Goal: Complete application form: Complete application form

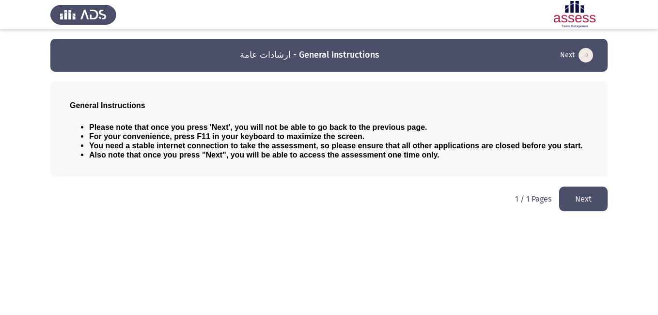
click at [591, 203] on button "Next" at bounding box center [583, 199] width 48 height 25
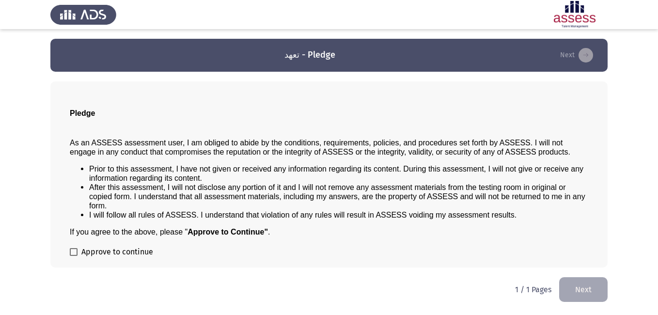
drag, startPoint x: 644, startPoint y: 52, endPoint x: 658, endPoint y: 154, distance: 103.2
click at [658, 154] on html "تعهد - Pledge Next Pledge As an ASSESS assessment user, I am obliged to abide b…" at bounding box center [329, 156] width 658 height 312
click at [534, 292] on p "1 / 1 Pages" at bounding box center [533, 289] width 36 height 9
click at [525, 292] on p "1 / 1 Pages" at bounding box center [533, 289] width 36 height 9
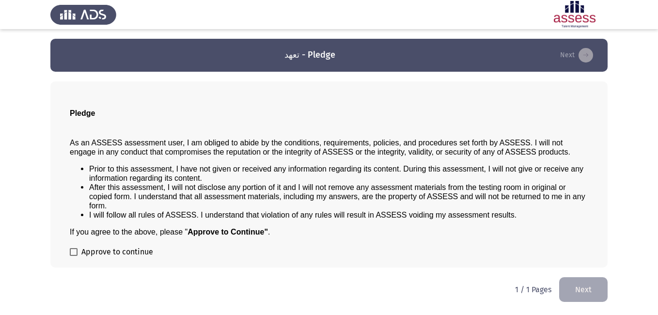
click at [571, 293] on button "Next" at bounding box center [583, 289] width 48 height 25
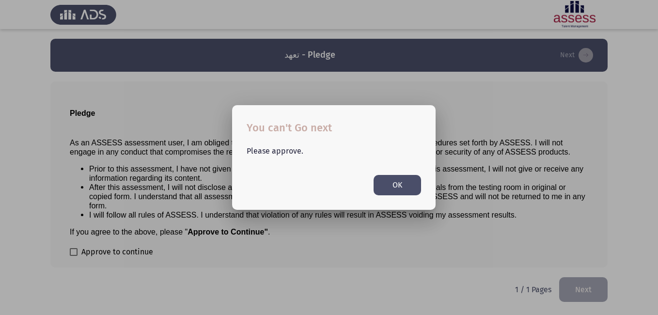
click at [405, 179] on button "OK" at bounding box center [398, 185] width 48 height 20
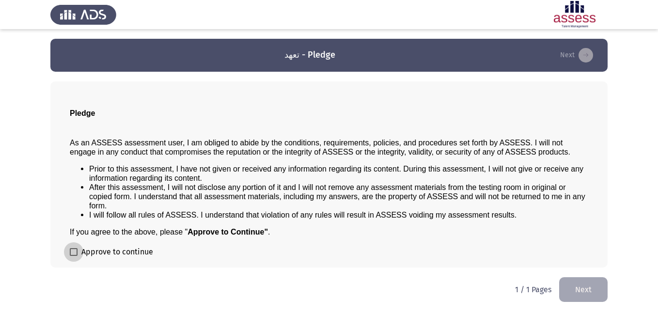
click at [73, 252] on span at bounding box center [74, 252] width 8 height 8
click at [73, 256] on input "Approve to continue" at bounding box center [73, 256] width 0 height 0
checkbox input "true"
click at [585, 288] on button "Next" at bounding box center [583, 289] width 48 height 25
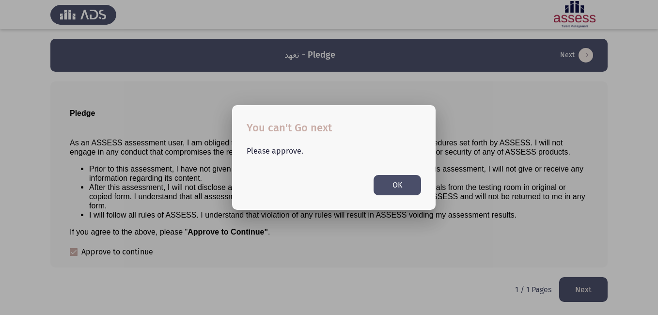
click at [386, 176] on button "OK" at bounding box center [398, 185] width 48 height 20
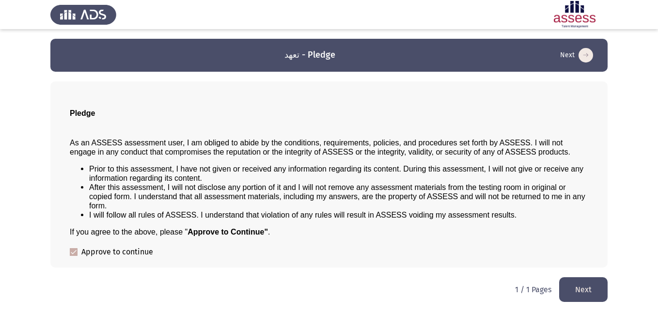
click at [568, 296] on button "Next" at bounding box center [583, 289] width 48 height 25
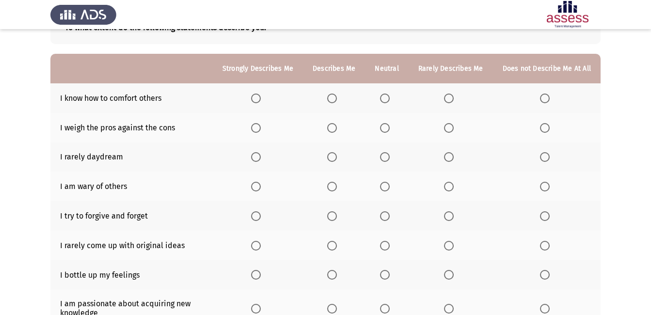
scroll to position [72, 0]
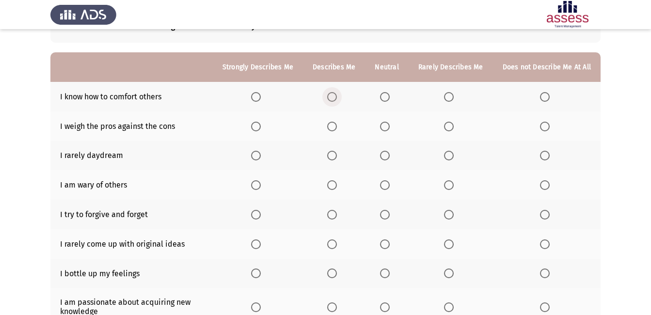
click at [337, 96] on span "Select an option" at bounding box center [332, 97] width 10 height 10
click at [337, 96] on input "Select an option" at bounding box center [332, 97] width 10 height 10
click at [389, 126] on span "Select an option" at bounding box center [385, 127] width 10 height 10
click at [389, 126] on input "Select an option" at bounding box center [385, 127] width 10 height 10
click at [387, 157] on span "Select an option" at bounding box center [385, 156] width 10 height 10
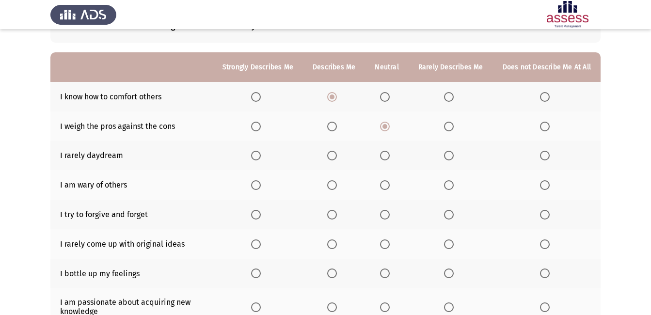
click at [387, 157] on input "Select an option" at bounding box center [385, 156] width 10 height 10
click at [388, 190] on span "Select an option" at bounding box center [385, 185] width 10 height 10
click at [388, 190] on input "Select an option" at bounding box center [385, 185] width 10 height 10
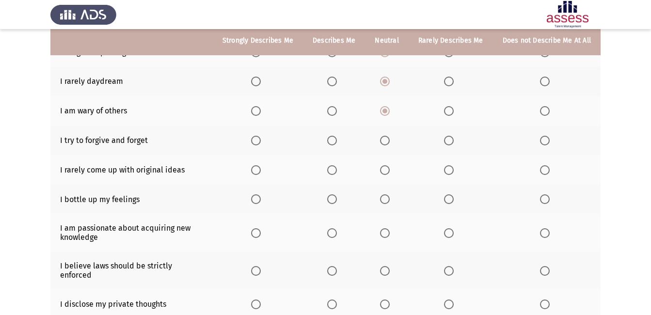
scroll to position [150, 0]
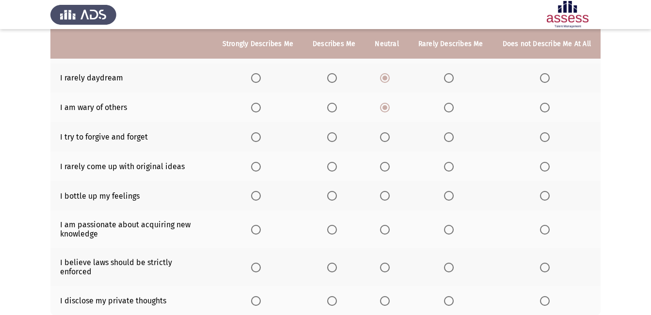
click at [256, 136] on span "Select an option" at bounding box center [256, 137] width 10 height 10
click at [256, 136] on input "Select an option" at bounding box center [256, 137] width 10 height 10
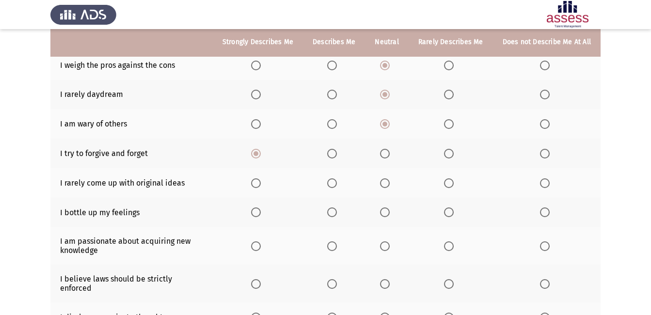
scroll to position [131, 0]
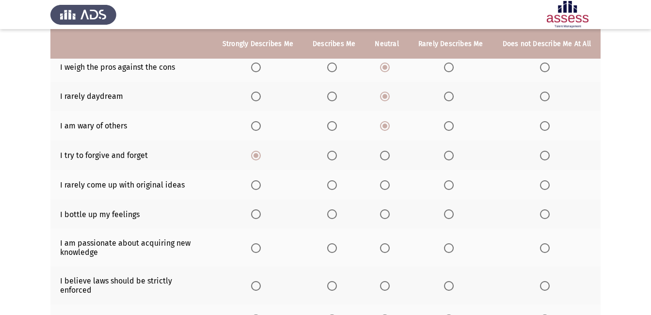
click at [452, 185] on span "Select an option" at bounding box center [449, 185] width 10 height 10
click at [452, 185] on input "Select an option" at bounding box center [449, 185] width 10 height 10
click at [542, 212] on span "Select an option" at bounding box center [545, 214] width 10 height 10
click at [542, 212] on input "Select an option" at bounding box center [545, 214] width 10 height 10
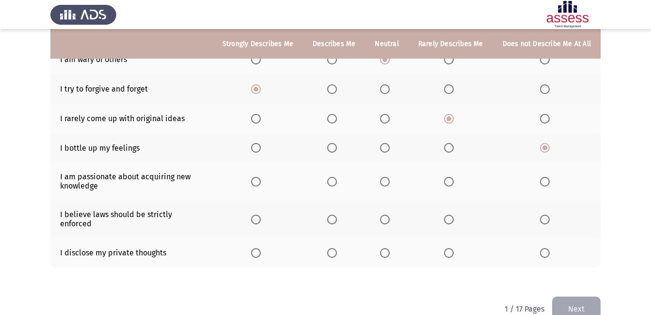
scroll to position [209, 0]
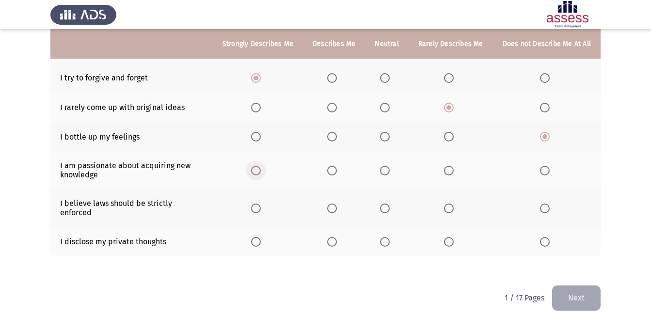
click at [260, 168] on span "Select an option" at bounding box center [256, 171] width 10 height 10
click at [260, 168] on input "Select an option" at bounding box center [256, 171] width 10 height 10
click at [335, 205] on span "Select an option" at bounding box center [332, 209] width 10 height 10
click at [335, 205] on input "Select an option" at bounding box center [332, 209] width 10 height 10
click at [348, 48] on th "Describes Me" at bounding box center [334, 44] width 62 height 30
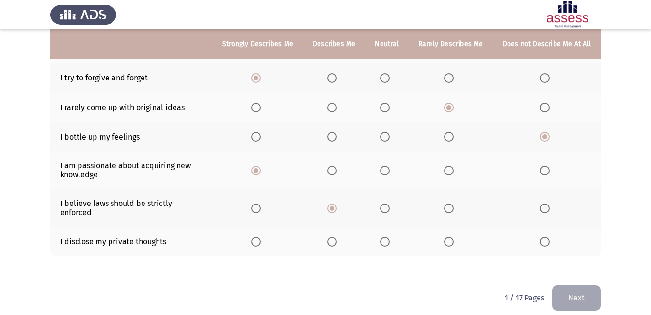
click at [544, 238] on span "Select an option" at bounding box center [545, 242] width 10 height 10
click at [544, 238] on input "Select an option" at bounding box center [545, 242] width 10 height 10
click at [570, 294] on button "Next" at bounding box center [576, 297] width 48 height 25
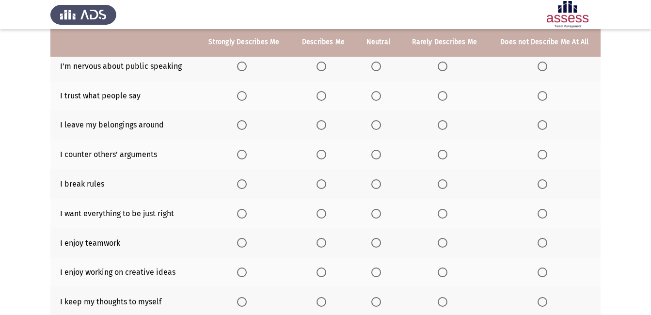
scroll to position [101, 0]
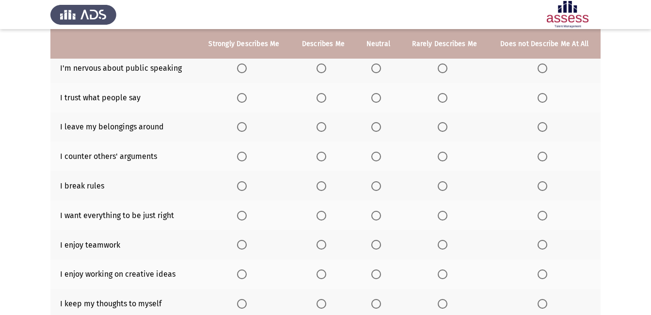
click at [442, 67] on span "Select an option" at bounding box center [443, 68] width 10 height 10
click at [442, 67] on input "Select an option" at bounding box center [443, 68] width 10 height 10
click at [440, 95] on span "Select an option" at bounding box center [443, 98] width 10 height 10
click at [440, 95] on input "Select an option" at bounding box center [443, 98] width 10 height 10
click at [541, 127] on span "Select an option" at bounding box center [543, 127] width 10 height 10
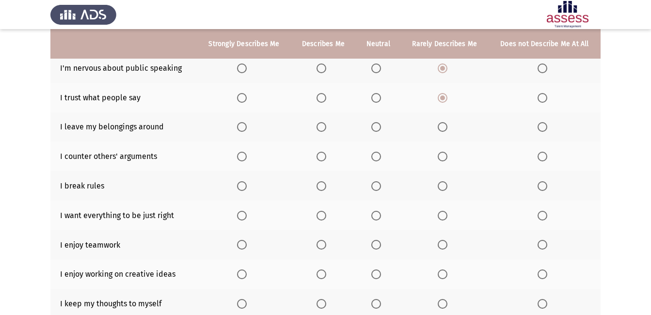
click at [541, 127] on input "Select an option" at bounding box center [543, 127] width 10 height 10
click at [379, 157] on span "Select an option" at bounding box center [376, 157] width 10 height 10
click at [379, 157] on input "Select an option" at bounding box center [376, 157] width 10 height 10
click at [544, 181] on span "Select an option" at bounding box center [543, 186] width 10 height 10
click at [544, 181] on input "Select an option" at bounding box center [543, 186] width 10 height 10
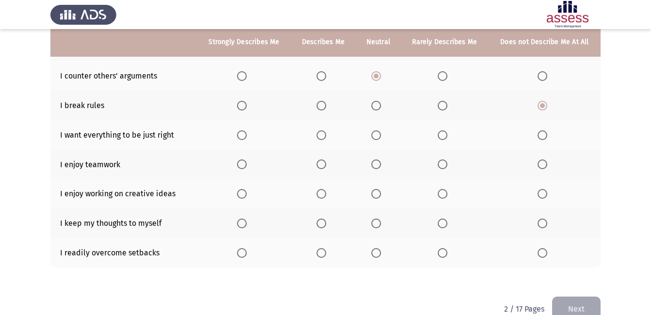
scroll to position [182, 0]
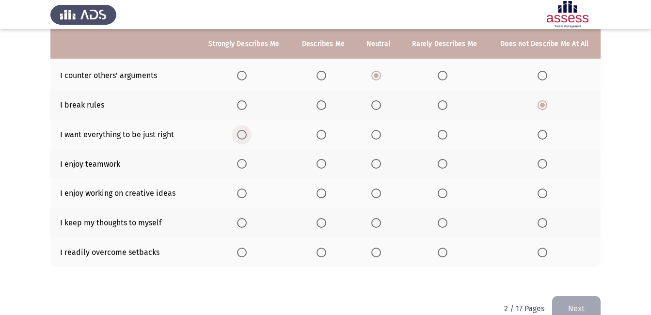
click at [240, 135] on span "Select an option" at bounding box center [242, 135] width 10 height 10
click at [240, 135] on input "Select an option" at bounding box center [242, 135] width 10 height 10
click at [241, 165] on span "Select an option" at bounding box center [242, 164] width 10 height 10
click at [241, 165] on input "Select an option" at bounding box center [242, 164] width 10 height 10
click at [246, 194] on span "Select an option" at bounding box center [242, 194] width 10 height 10
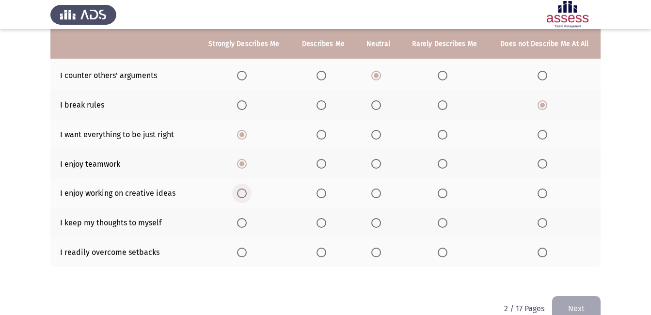
click at [246, 194] on input "Select an option" at bounding box center [242, 194] width 10 height 10
click at [444, 224] on span "Select an option" at bounding box center [443, 223] width 10 height 10
click at [444, 224] on input "Select an option" at bounding box center [443, 223] width 10 height 10
click at [373, 221] on span "Select an option" at bounding box center [376, 223] width 10 height 10
click at [373, 221] on input "Select an option" at bounding box center [376, 223] width 10 height 10
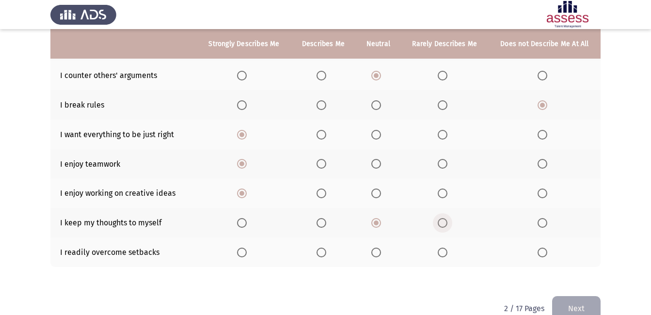
click at [440, 220] on span "Select an option" at bounding box center [443, 223] width 10 height 10
click at [440, 220] on input "Select an option" at bounding box center [443, 223] width 10 height 10
click at [320, 254] on span "Select an option" at bounding box center [322, 253] width 10 height 10
click at [320, 254] on input "Select an option" at bounding box center [322, 253] width 10 height 10
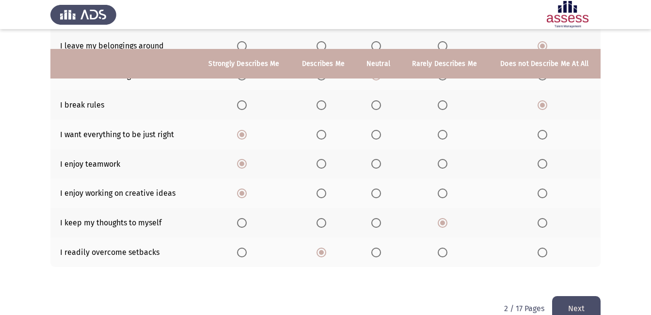
scroll to position [202, 0]
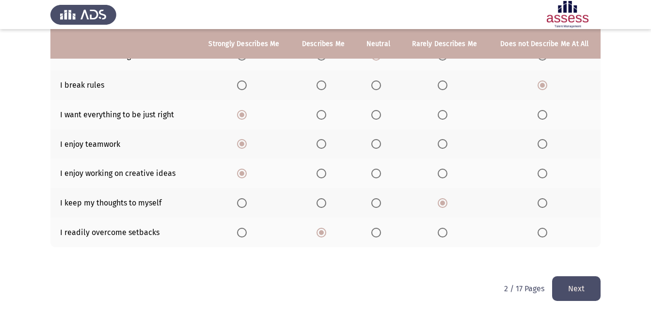
click at [573, 290] on button "Next" at bounding box center [576, 288] width 48 height 25
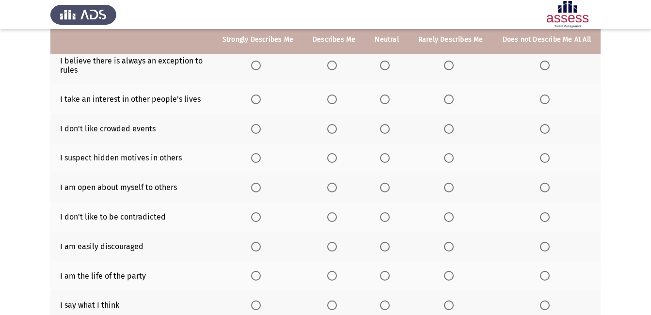
scroll to position [103, 0]
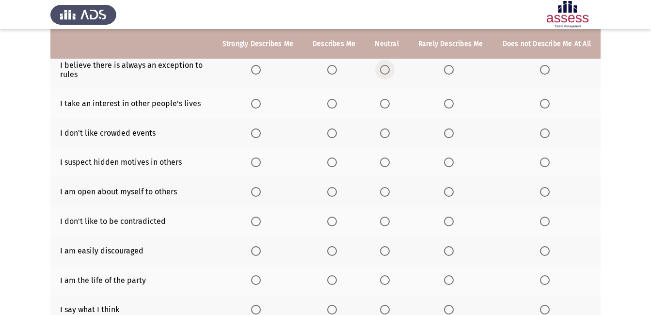
click at [383, 70] on span "Select an option" at bounding box center [385, 70] width 10 height 10
click at [383, 70] on input "Select an option" at bounding box center [385, 70] width 10 height 10
click at [333, 101] on span "Select an option" at bounding box center [332, 104] width 10 height 10
click at [333, 101] on input "Select an option" at bounding box center [332, 104] width 10 height 10
click at [449, 135] on span "Select an option" at bounding box center [449, 133] width 10 height 10
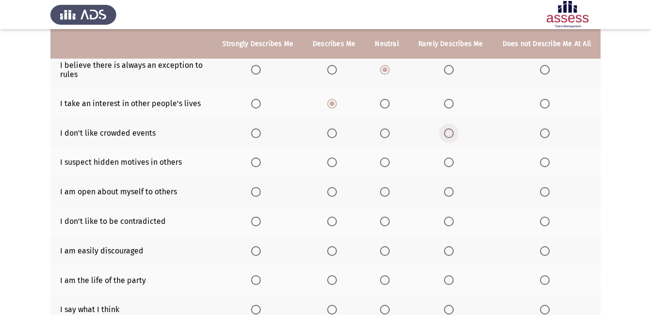
click at [449, 135] on input "Select an option" at bounding box center [449, 133] width 10 height 10
click at [334, 167] on span "Select an option" at bounding box center [332, 163] width 10 height 10
click at [334, 167] on input "Select an option" at bounding box center [332, 163] width 10 height 10
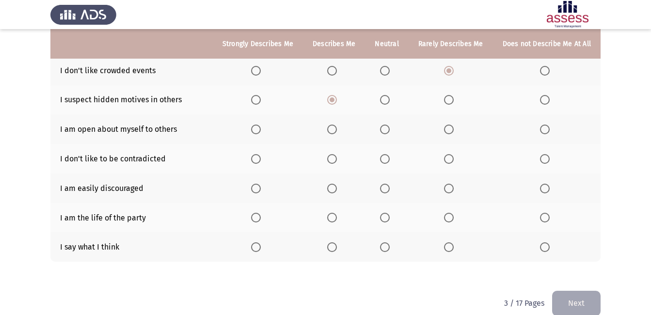
scroll to position [172, 0]
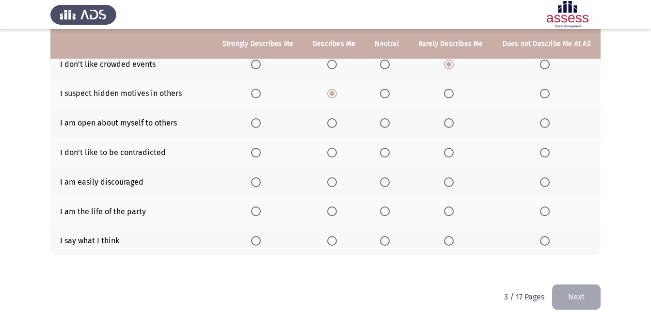
click at [548, 127] on span "Select an option" at bounding box center [545, 123] width 10 height 10
click at [548, 127] on input "Select an option" at bounding box center [545, 123] width 10 height 10
click at [447, 150] on span "Select an option" at bounding box center [449, 153] width 10 height 10
click at [447, 150] on input "Select an option" at bounding box center [449, 153] width 10 height 10
click at [542, 177] on mat-radio-button "Select an option" at bounding box center [547, 182] width 14 height 10
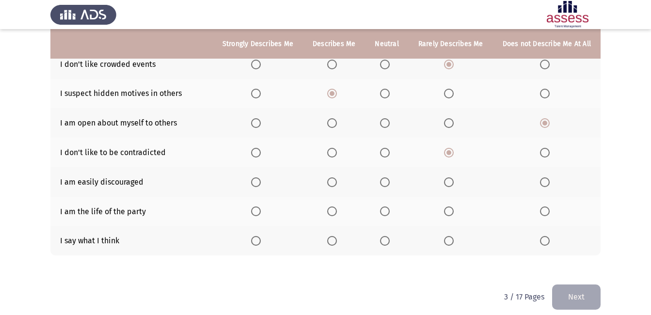
click at [545, 183] on span "Select an option" at bounding box center [545, 182] width 10 height 10
click at [545, 183] on input "Select an option" at bounding box center [545, 182] width 10 height 10
click at [260, 210] on span "Select an option" at bounding box center [256, 211] width 10 height 10
click at [260, 210] on input "Select an option" at bounding box center [256, 211] width 10 height 10
click at [384, 242] on span "Select an option" at bounding box center [385, 241] width 10 height 10
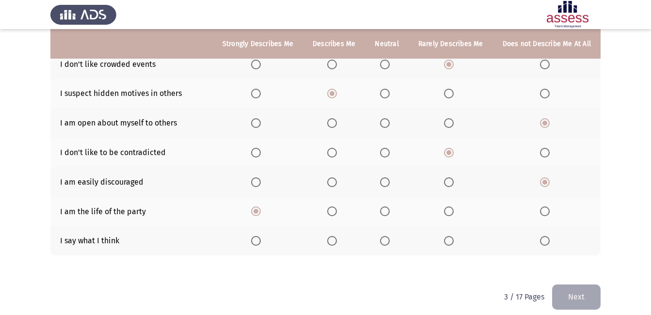
click at [384, 242] on input "Select an option" at bounding box center [385, 241] width 10 height 10
click at [574, 297] on button "Next" at bounding box center [576, 297] width 48 height 25
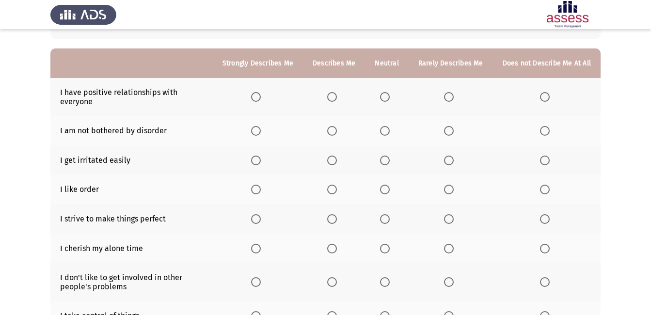
scroll to position [79, 0]
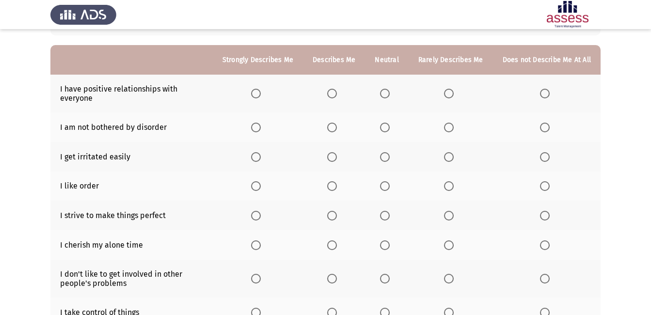
click at [261, 89] on span "Select an option" at bounding box center [256, 94] width 10 height 10
click at [261, 89] on input "Select an option" at bounding box center [256, 94] width 10 height 10
click at [386, 129] on span "Select an option" at bounding box center [385, 128] width 10 height 10
click at [386, 129] on input "Select an option" at bounding box center [385, 128] width 10 height 10
click at [550, 157] on span "Select an option" at bounding box center [545, 157] width 10 height 10
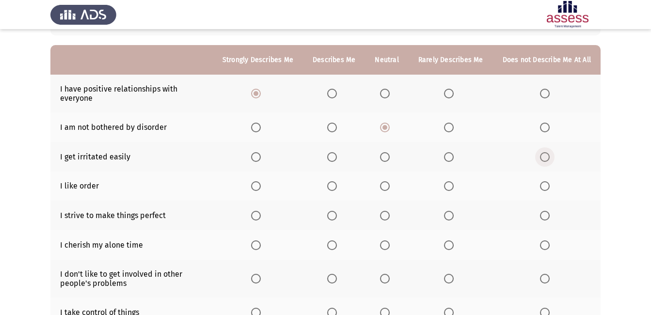
click at [550, 157] on input "Select an option" at bounding box center [545, 157] width 10 height 10
drag, startPoint x: 550, startPoint y: 157, endPoint x: 429, endPoint y: 149, distance: 121.5
click at [429, 149] on tr "I get irritated easily" at bounding box center [325, 157] width 550 height 30
click at [388, 187] on span "Select an option" at bounding box center [385, 186] width 10 height 10
click at [388, 187] on input "Select an option" at bounding box center [385, 186] width 10 height 10
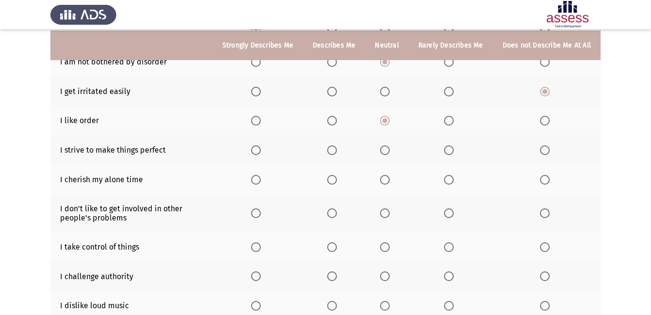
scroll to position [146, 0]
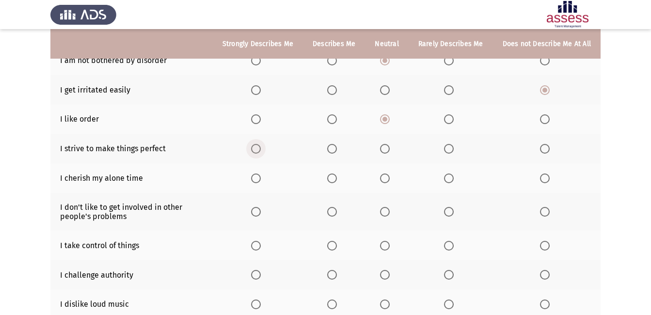
click at [261, 152] on span "Select an option" at bounding box center [256, 149] width 10 height 10
click at [261, 152] on input "Select an option" at bounding box center [256, 149] width 10 height 10
click at [336, 177] on span "Select an option" at bounding box center [332, 179] width 10 height 10
click at [336, 177] on input "Select an option" at bounding box center [332, 179] width 10 height 10
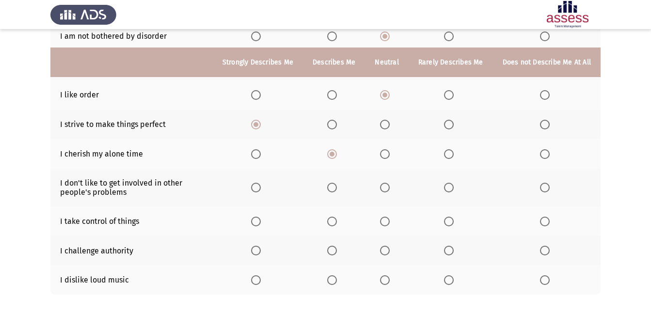
scroll to position [205, 0]
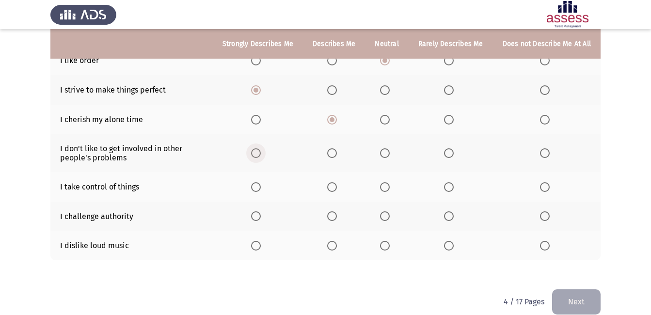
click at [260, 154] on span "Select an option" at bounding box center [256, 153] width 10 height 10
click at [260, 154] on input "Select an option" at bounding box center [256, 153] width 10 height 10
click at [258, 183] on span "Select an option" at bounding box center [256, 187] width 10 height 10
click at [258, 183] on input "Select an option" at bounding box center [256, 187] width 10 height 10
click at [448, 216] on span "Select an option" at bounding box center [449, 216] width 10 height 10
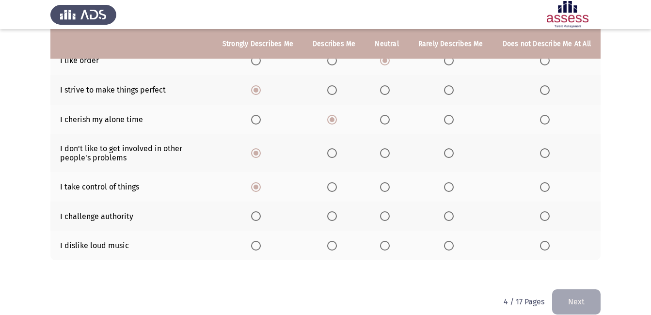
click at [448, 216] on input "Select an option" at bounding box center [449, 216] width 10 height 10
click at [450, 241] on span "Select an option" at bounding box center [449, 246] width 10 height 10
click at [450, 241] on input "Select an option" at bounding box center [449, 246] width 10 height 10
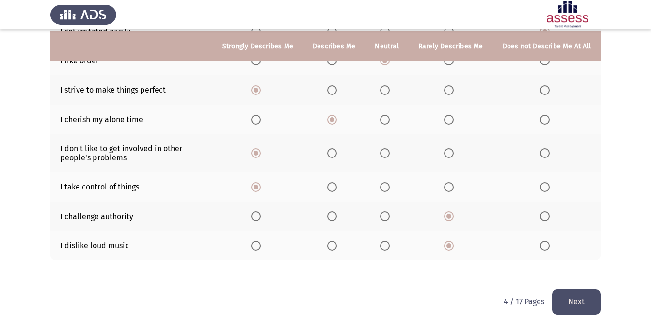
scroll to position [218, 0]
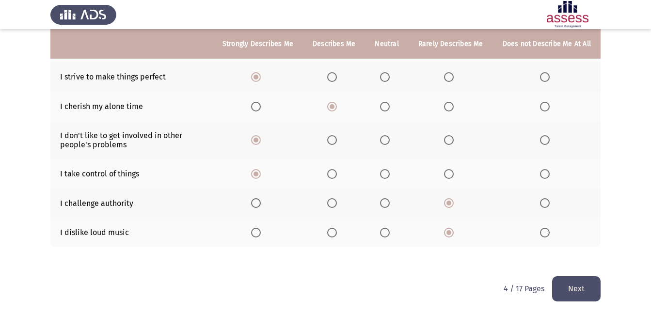
click at [448, 231] on span "Select an option" at bounding box center [448, 232] width 5 height 5
click at [448, 231] on input "Select an option" at bounding box center [449, 233] width 10 height 10
click at [381, 233] on th at bounding box center [386, 233] width 43 height 30
click at [386, 234] on span "Select an option" at bounding box center [385, 233] width 10 height 10
click at [386, 234] on input "Select an option" at bounding box center [385, 233] width 10 height 10
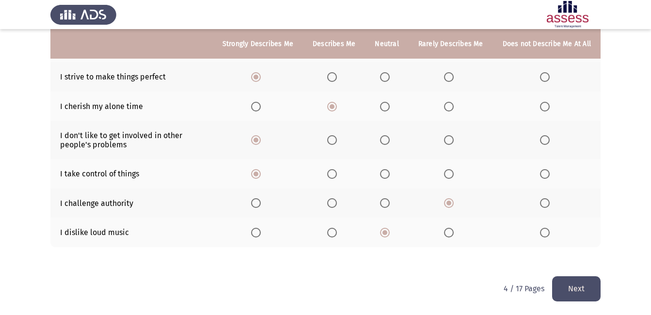
click at [579, 282] on button "Next" at bounding box center [576, 288] width 48 height 25
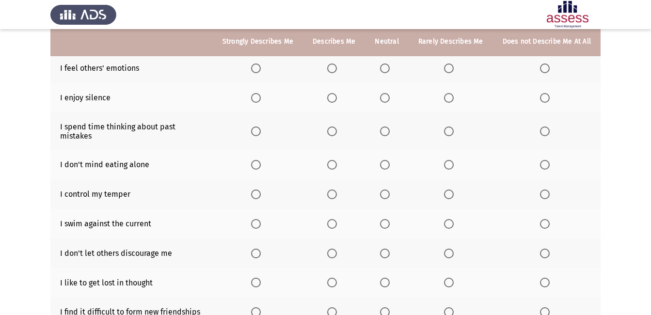
scroll to position [98, 0]
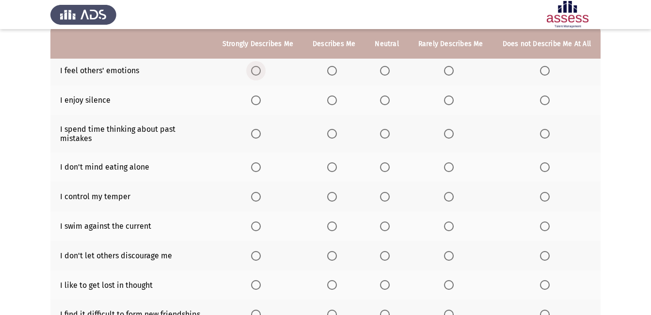
click at [261, 69] on span "Select an option" at bounding box center [256, 71] width 10 height 10
click at [261, 69] on input "Select an option" at bounding box center [256, 71] width 10 height 10
click at [390, 99] on span "Select an option" at bounding box center [385, 100] width 10 height 10
click at [390, 99] on input "Select an option" at bounding box center [385, 100] width 10 height 10
click at [454, 99] on span "Select an option" at bounding box center [449, 100] width 10 height 10
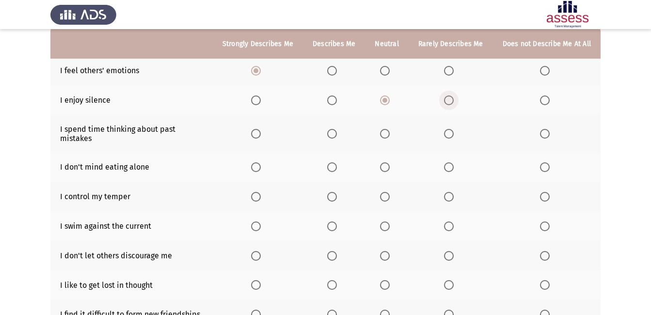
click at [454, 99] on input "Select an option" at bounding box center [449, 100] width 10 height 10
click at [545, 130] on span "Select an option" at bounding box center [545, 134] width 10 height 10
click at [545, 130] on input "Select an option" at bounding box center [545, 134] width 10 height 10
click at [446, 162] on span "Select an option" at bounding box center [449, 167] width 10 height 10
click at [446, 162] on input "Select an option" at bounding box center [449, 167] width 10 height 10
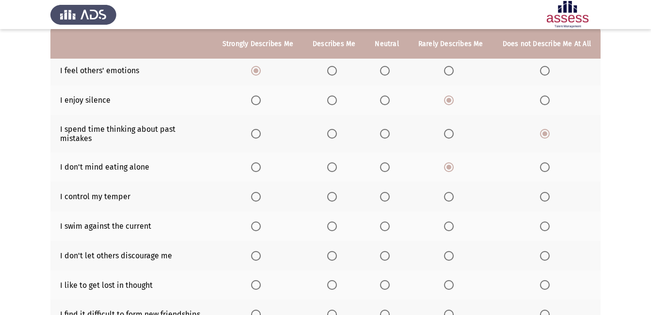
scroll to position [115, 0]
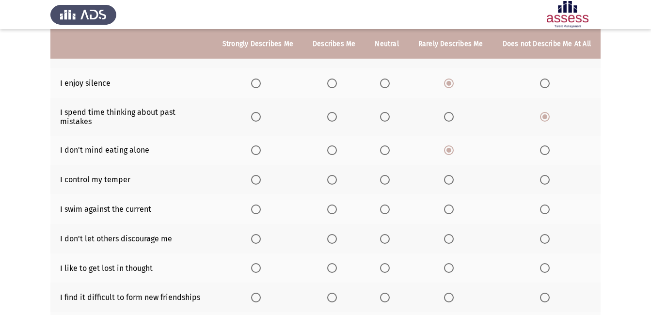
click at [254, 170] on th at bounding box center [258, 180] width 90 height 30
click at [257, 175] on span "Select an option" at bounding box center [256, 180] width 10 height 10
click at [257, 175] on input "Select an option" at bounding box center [256, 180] width 10 height 10
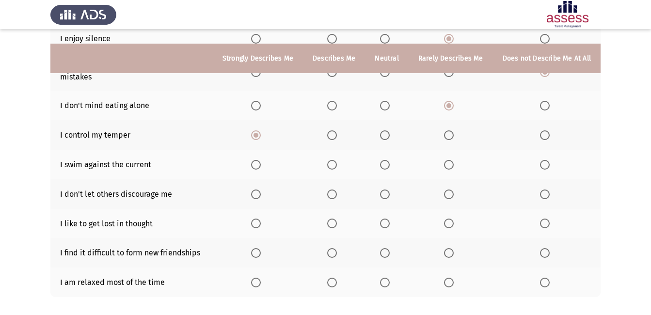
scroll to position [186, 0]
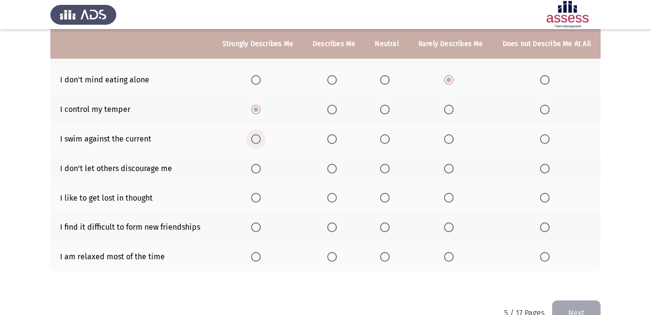
click at [259, 134] on span "Select an option" at bounding box center [256, 139] width 10 height 10
click at [259, 134] on input "Select an option" at bounding box center [256, 139] width 10 height 10
click at [256, 164] on span "Select an option" at bounding box center [256, 169] width 10 height 10
click at [256, 164] on input "Select an option" at bounding box center [256, 169] width 10 height 10
click at [335, 193] on span "Select an option" at bounding box center [332, 198] width 10 height 10
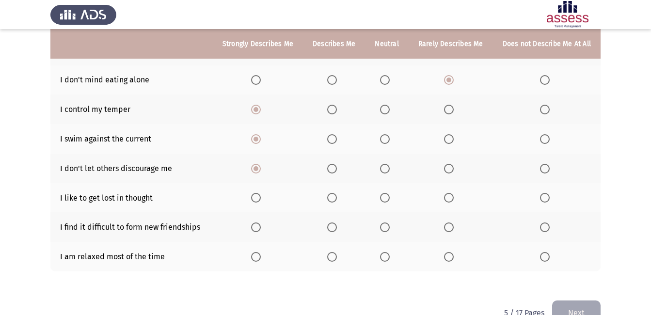
click at [335, 193] on input "Select an option" at bounding box center [332, 198] width 10 height 10
click at [551, 222] on label "Select an option" at bounding box center [547, 227] width 14 height 10
click at [550, 222] on input "Select an option" at bounding box center [545, 227] width 10 height 10
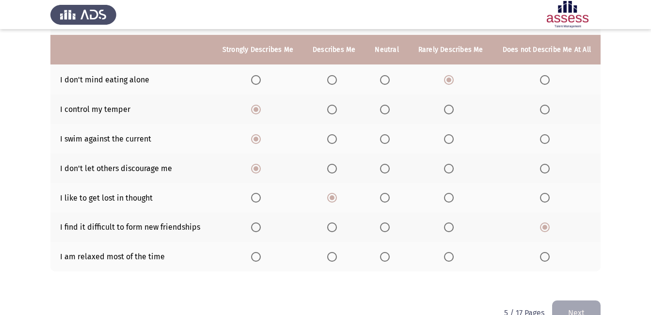
scroll to position [202, 0]
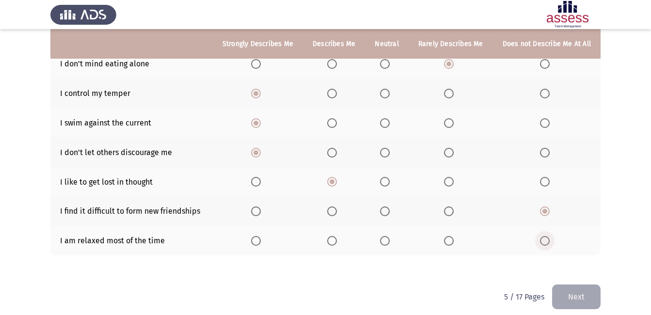
click at [548, 236] on span "Select an option" at bounding box center [545, 241] width 10 height 10
click at [548, 236] on input "Select an option" at bounding box center [545, 241] width 10 height 10
click at [580, 285] on button "Next" at bounding box center [576, 297] width 48 height 25
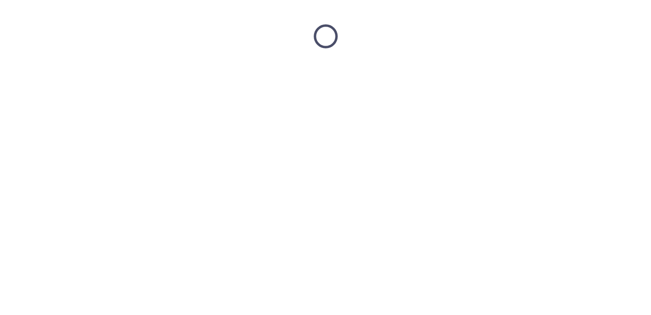
scroll to position [0, 0]
click at [580, 73] on html at bounding box center [329, 36] width 658 height 73
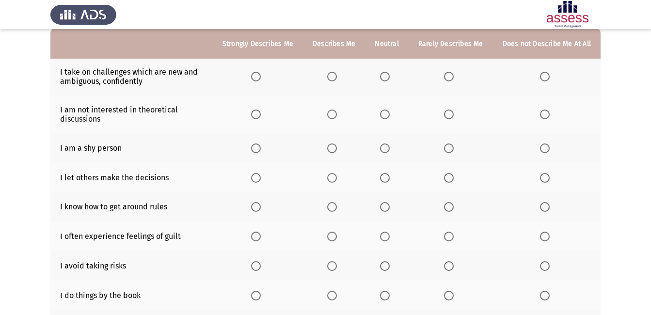
scroll to position [97, 0]
click at [261, 73] on span "Select an option" at bounding box center [256, 76] width 10 height 10
click at [261, 73] on input "Select an option" at bounding box center [256, 76] width 10 height 10
click at [450, 117] on span "Select an option" at bounding box center [449, 114] width 10 height 10
click at [450, 117] on input "Select an option" at bounding box center [449, 114] width 10 height 10
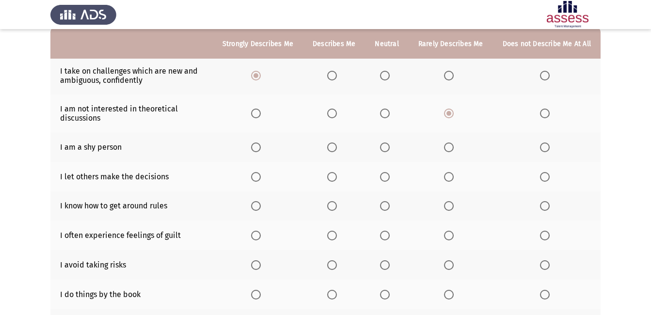
click at [544, 146] on span "Select an option" at bounding box center [545, 148] width 10 height 10
click at [544, 146] on input "Select an option" at bounding box center [545, 148] width 10 height 10
click at [384, 174] on span "Select an option" at bounding box center [385, 177] width 10 height 10
click at [384, 174] on input "Select an option" at bounding box center [385, 177] width 10 height 10
click at [540, 204] on th at bounding box center [547, 206] width 108 height 30
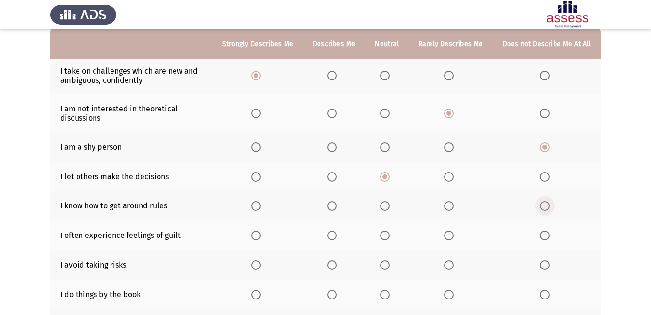
click at [545, 206] on span "Select an option" at bounding box center [545, 206] width 10 height 10
click at [545, 206] on input "Select an option" at bounding box center [545, 206] width 10 height 10
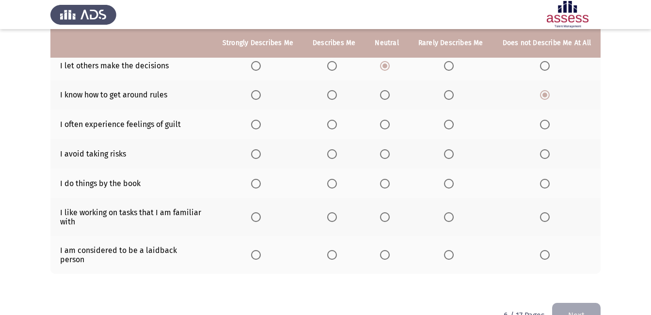
scroll to position [219, 0]
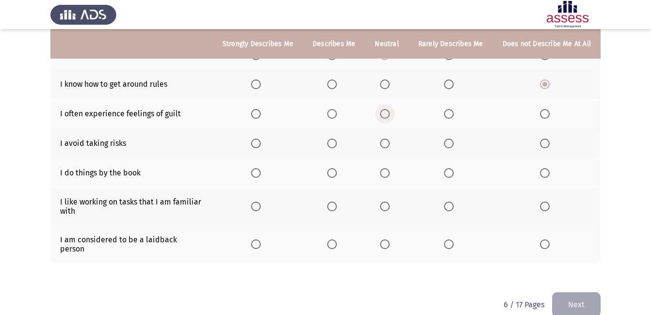
click at [387, 113] on span "Select an option" at bounding box center [385, 114] width 10 height 10
click at [387, 113] on input "Select an option" at bounding box center [385, 114] width 10 height 10
click at [448, 146] on span "Select an option" at bounding box center [449, 144] width 10 height 10
click at [448, 146] on input "Select an option" at bounding box center [449, 144] width 10 height 10
click at [259, 173] on span "Select an option" at bounding box center [256, 173] width 10 height 10
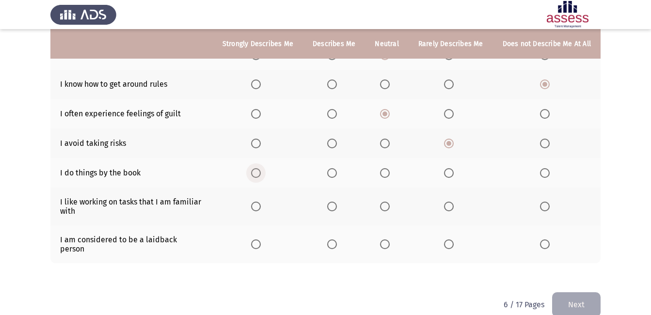
click at [259, 173] on input "Select an option" at bounding box center [256, 173] width 10 height 10
click at [333, 203] on span "Select an option" at bounding box center [332, 207] width 10 height 10
click at [333, 203] on input "Select an option" at bounding box center [332, 207] width 10 height 10
click at [386, 240] on span "Select an option" at bounding box center [385, 244] width 10 height 10
click at [386, 240] on input "Select an option" at bounding box center [385, 244] width 10 height 10
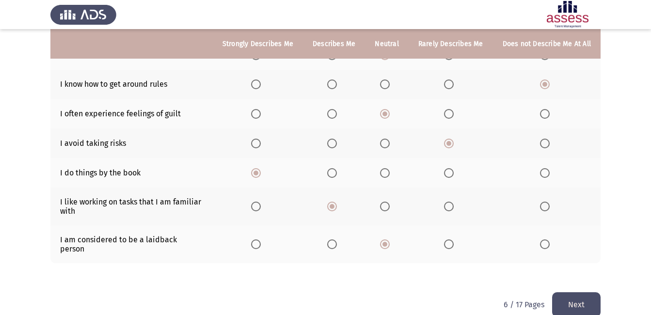
click at [577, 292] on button "Next" at bounding box center [576, 304] width 48 height 25
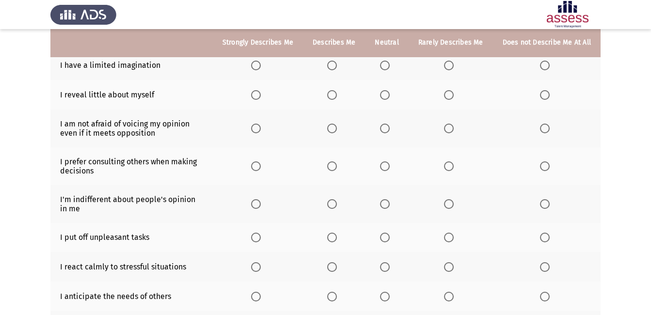
scroll to position [102, 0]
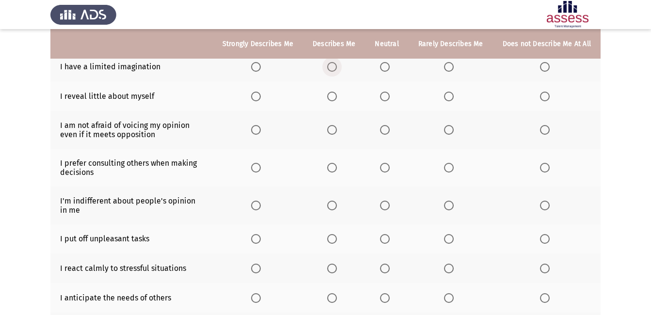
click at [337, 63] on span "Select an option" at bounding box center [332, 67] width 10 height 10
click at [337, 63] on input "Select an option" at bounding box center [332, 67] width 10 height 10
click at [337, 96] on span "Select an option" at bounding box center [332, 97] width 10 height 10
click at [337, 96] on input "Select an option" at bounding box center [332, 97] width 10 height 10
click at [260, 132] on span "Select an option" at bounding box center [256, 130] width 10 height 10
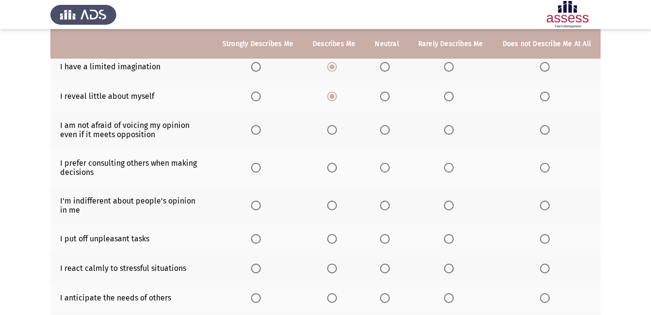
click at [260, 132] on input "Select an option" at bounding box center [256, 130] width 10 height 10
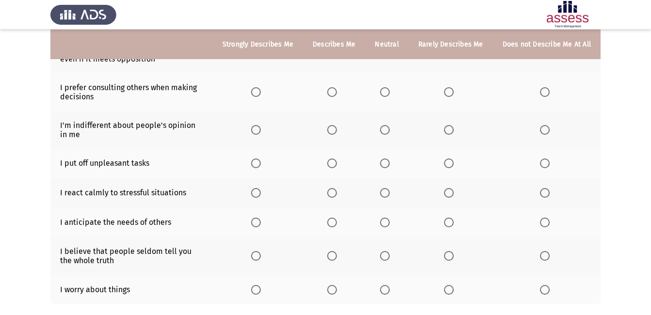
scroll to position [178, 0]
click at [336, 88] on span "Select an option" at bounding box center [332, 92] width 10 height 10
click at [336, 88] on input "Select an option" at bounding box center [332, 92] width 10 height 10
click at [336, 88] on span "Select an option" at bounding box center [332, 92] width 10 height 10
click at [336, 88] on input "Select an option" at bounding box center [332, 92] width 10 height 10
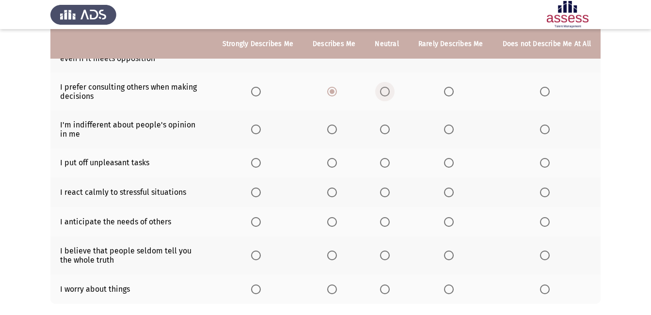
click at [387, 95] on span "Select an option" at bounding box center [385, 92] width 10 height 10
click at [387, 95] on input "Select an option" at bounding box center [385, 92] width 10 height 10
click at [384, 130] on span "Select an option" at bounding box center [385, 130] width 10 height 10
click at [384, 130] on input "Select an option" at bounding box center [385, 130] width 10 height 10
click at [335, 164] on span "Select an option" at bounding box center [332, 163] width 10 height 10
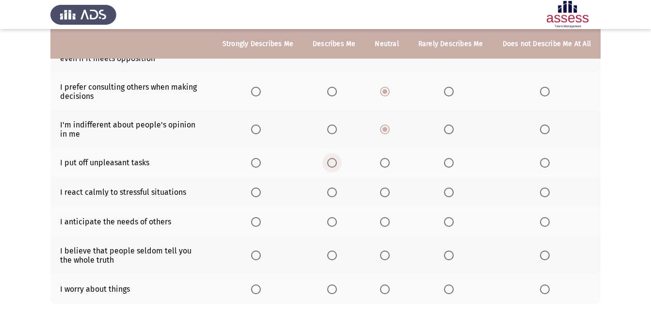
click at [335, 164] on input "Select an option" at bounding box center [332, 163] width 10 height 10
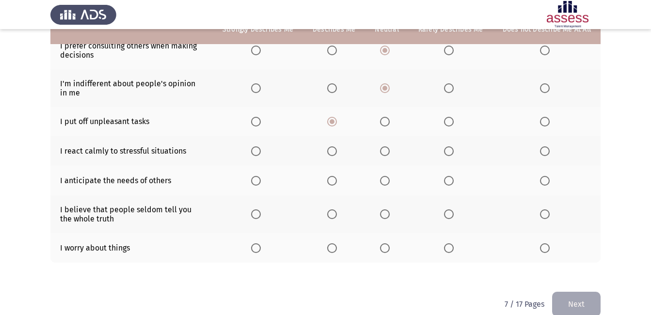
scroll to position [235, 0]
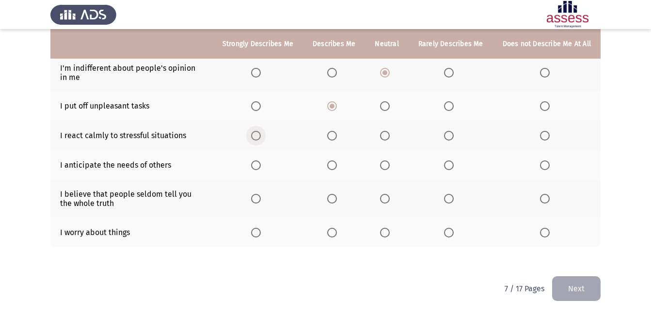
click at [260, 132] on span "Select an option" at bounding box center [256, 136] width 10 height 10
click at [260, 132] on input "Select an option" at bounding box center [256, 136] width 10 height 10
click at [390, 166] on span "Select an option" at bounding box center [385, 165] width 10 height 10
click at [390, 166] on input "Select an option" at bounding box center [385, 165] width 10 height 10
click at [337, 199] on span "Select an option" at bounding box center [332, 199] width 10 height 10
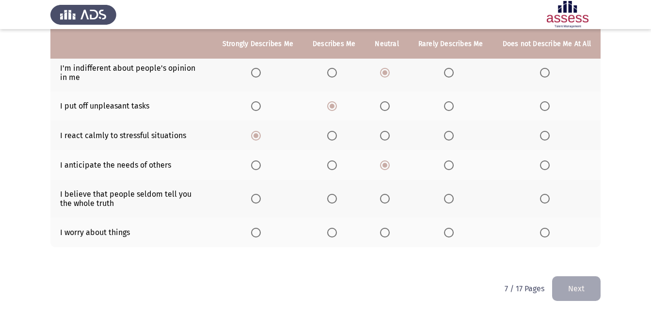
click at [337, 199] on input "Select an option" at bounding box center [332, 199] width 10 height 10
click at [382, 231] on th at bounding box center [386, 233] width 43 height 30
click at [386, 233] on span "Select an option" at bounding box center [385, 233] width 10 height 10
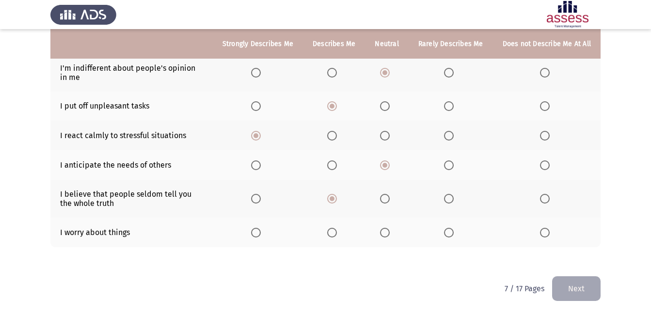
click at [386, 233] on input "Select an option" at bounding box center [385, 233] width 10 height 10
click at [581, 285] on button "Next" at bounding box center [576, 288] width 48 height 25
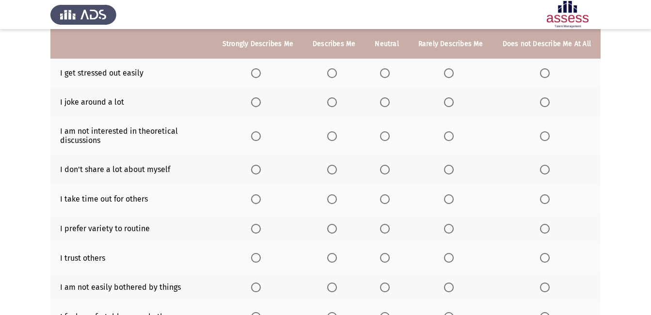
scroll to position [123, 0]
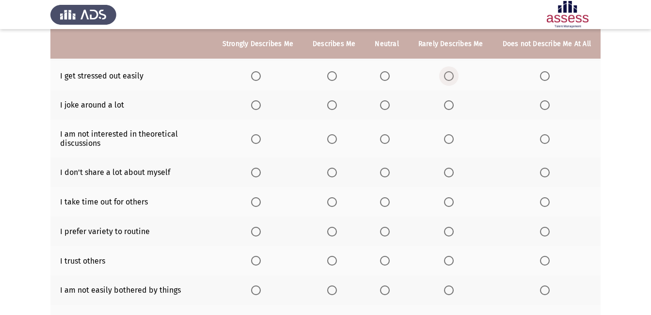
click at [454, 78] on span "Select an option" at bounding box center [449, 76] width 10 height 10
click at [454, 78] on input "Select an option" at bounding box center [449, 76] width 10 height 10
click at [388, 105] on span "Select an option" at bounding box center [385, 105] width 10 height 10
click at [388, 105] on input "Select an option" at bounding box center [385, 105] width 10 height 10
click at [541, 141] on span "Select an option" at bounding box center [545, 139] width 10 height 10
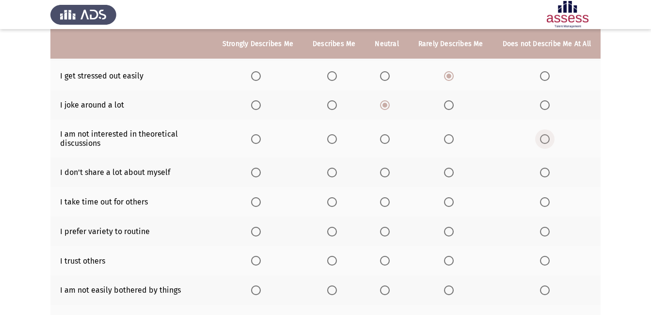
click at [541, 141] on input "Select an option" at bounding box center [545, 139] width 10 height 10
click at [387, 173] on span "Select an option" at bounding box center [385, 173] width 10 height 10
click at [387, 173] on input "Select an option" at bounding box center [385, 173] width 10 height 10
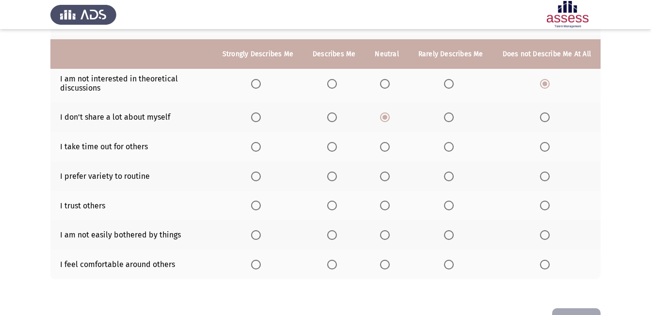
scroll to position [210, 0]
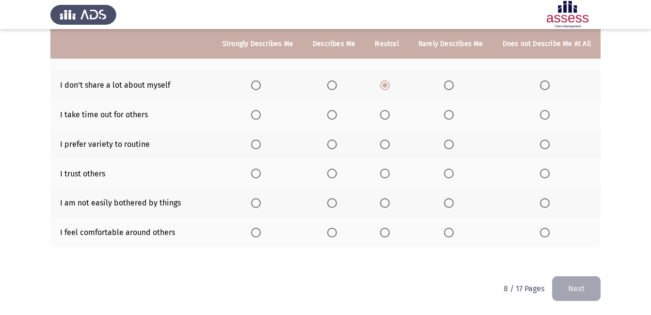
click at [336, 113] on span "Select an option" at bounding box center [332, 115] width 10 height 10
click at [336, 113] on input "Select an option" at bounding box center [332, 115] width 10 height 10
click at [334, 145] on span "Select an option" at bounding box center [332, 145] width 10 height 10
click at [334, 145] on input "Select an option" at bounding box center [332, 145] width 10 height 10
click at [386, 175] on span "Select an option" at bounding box center [385, 174] width 10 height 10
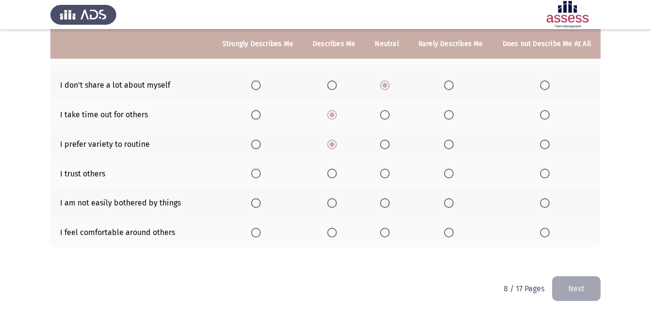
click at [386, 175] on input "Select an option" at bounding box center [385, 174] width 10 height 10
click at [257, 205] on span "Select an option" at bounding box center [256, 203] width 10 height 10
click at [257, 205] on input "Select an option" at bounding box center [256, 203] width 10 height 10
click at [390, 232] on span "Select an option" at bounding box center [385, 233] width 10 height 10
click at [390, 232] on input "Select an option" at bounding box center [385, 233] width 10 height 10
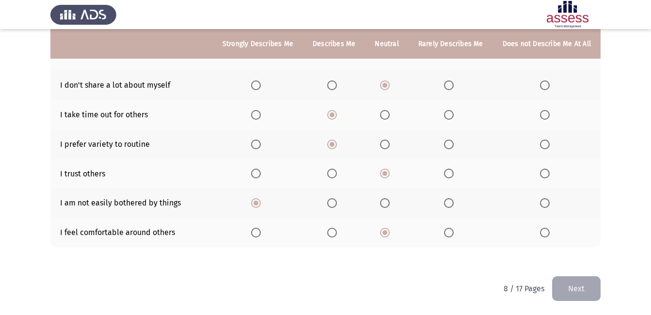
click at [570, 296] on button "Next" at bounding box center [576, 288] width 48 height 25
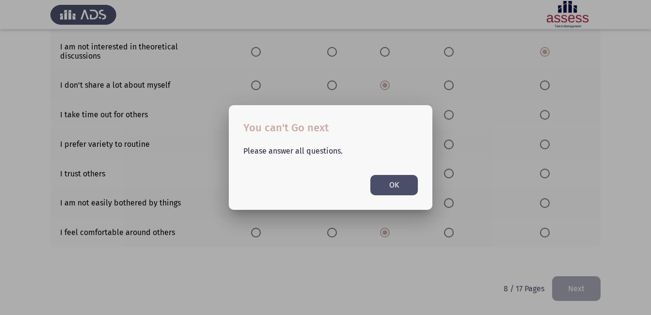
scroll to position [0, 0]
click at [392, 182] on button "OK" at bounding box center [394, 185] width 48 height 20
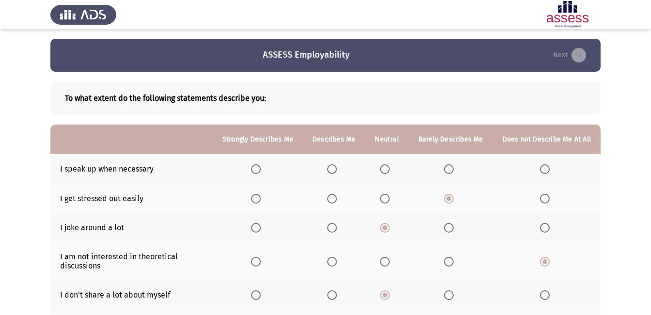
scroll to position [21, 0]
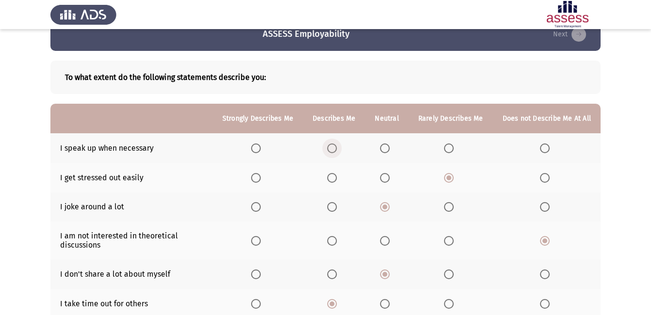
click at [334, 145] on span "Select an option" at bounding box center [332, 148] width 10 height 10
click at [334, 145] on input "Select an option" at bounding box center [332, 148] width 10 height 10
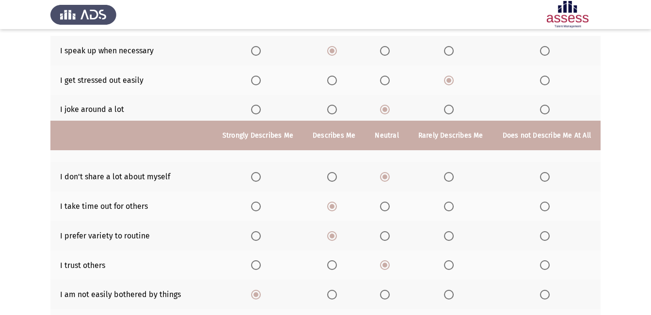
scroll to position [210, 0]
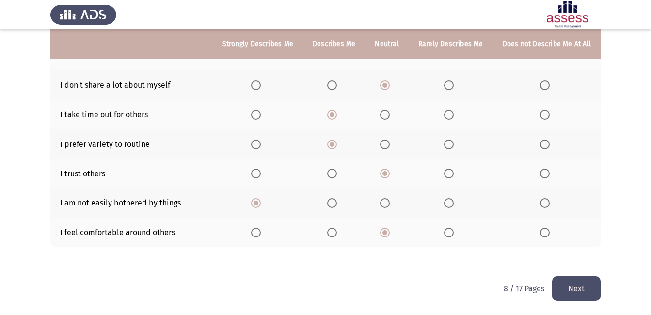
click at [575, 290] on button "Next" at bounding box center [576, 288] width 48 height 25
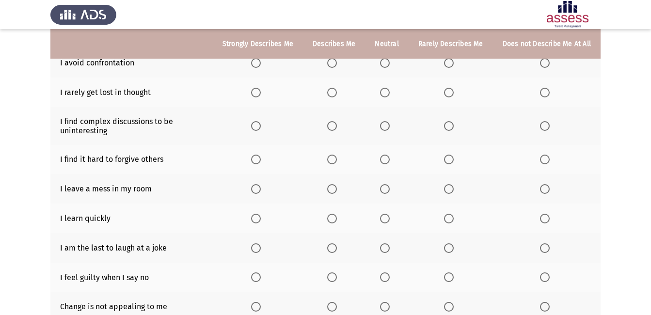
scroll to position [105, 0]
click at [450, 67] on span "Select an option" at bounding box center [449, 64] width 10 height 10
click at [450, 67] on input "Select an option" at bounding box center [449, 64] width 10 height 10
click at [446, 95] on span "Select an option" at bounding box center [449, 94] width 10 height 10
click at [446, 95] on input "Select an option" at bounding box center [449, 94] width 10 height 10
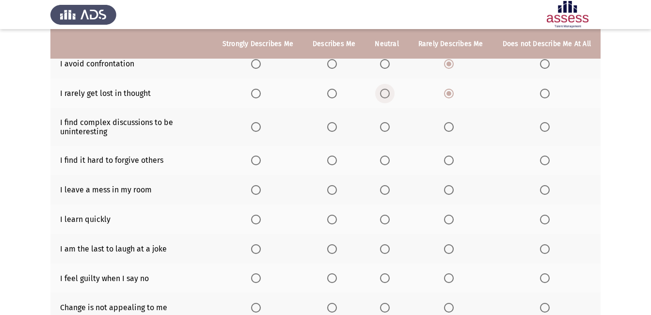
click at [384, 92] on span "Select an option" at bounding box center [385, 94] width 10 height 10
click at [384, 92] on input "Select an option" at bounding box center [385, 94] width 10 height 10
click at [545, 127] on span "Select an option" at bounding box center [545, 127] width 10 height 10
click at [545, 127] on input "Select an option" at bounding box center [545, 127] width 10 height 10
click at [541, 162] on span "Select an option" at bounding box center [545, 161] width 10 height 10
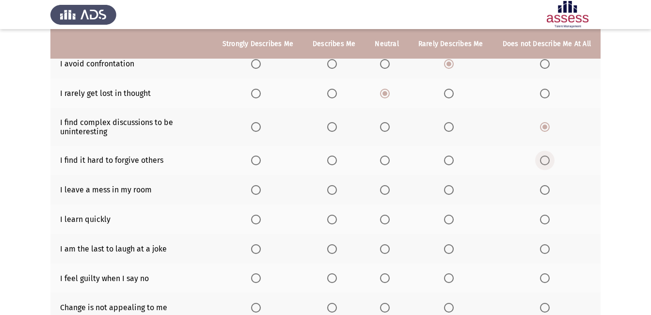
click at [541, 162] on input "Select an option" at bounding box center [545, 161] width 10 height 10
click at [449, 191] on span "Select an option" at bounding box center [449, 190] width 10 height 10
click at [449, 191] on input "Select an option" at bounding box center [449, 190] width 10 height 10
drag, startPoint x: 650, startPoint y: 149, endPoint x: 651, endPoint y: 164, distance: 14.6
click at [651, 164] on html "ASSESS Employability Next To what extent do the following statements describe y…" at bounding box center [325, 161] width 651 height 533
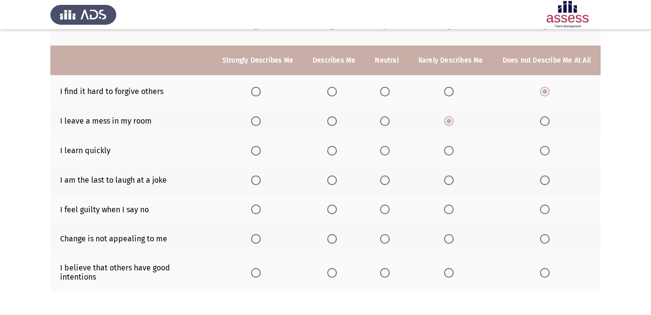
scroll to position [195, 0]
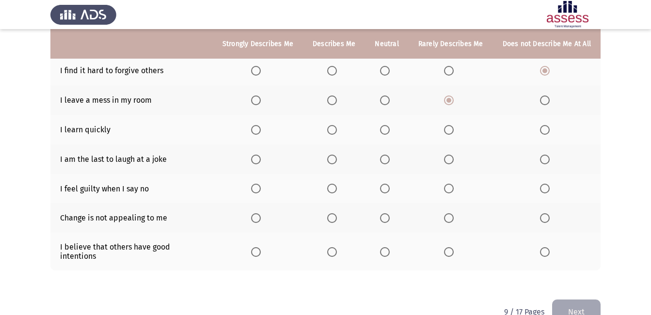
click at [257, 131] on span "Select an option" at bounding box center [256, 130] width 10 height 10
click at [257, 131] on input "Select an option" at bounding box center [256, 130] width 10 height 10
click at [452, 157] on span "Select an option" at bounding box center [449, 160] width 10 height 10
click at [452, 157] on input "Select an option" at bounding box center [449, 160] width 10 height 10
click at [390, 189] on span "Select an option" at bounding box center [385, 189] width 10 height 10
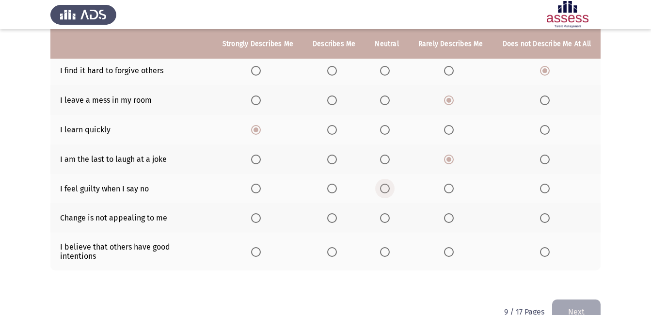
click at [390, 189] on input "Select an option" at bounding box center [385, 189] width 10 height 10
click at [388, 219] on span "Select an option" at bounding box center [385, 218] width 10 height 10
click at [388, 219] on input "Select an option" at bounding box center [385, 218] width 10 height 10
click at [332, 248] on span "Select an option" at bounding box center [332, 252] width 10 height 10
click at [332, 248] on input "Select an option" at bounding box center [332, 252] width 10 height 10
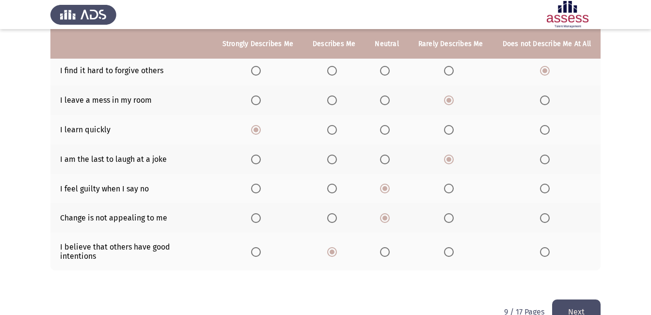
click at [580, 303] on button "Next" at bounding box center [576, 312] width 48 height 25
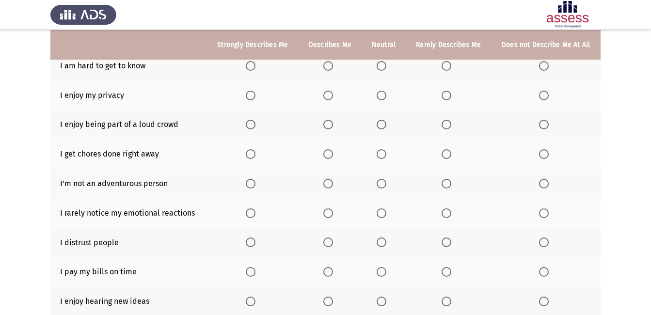
scroll to position [104, 0]
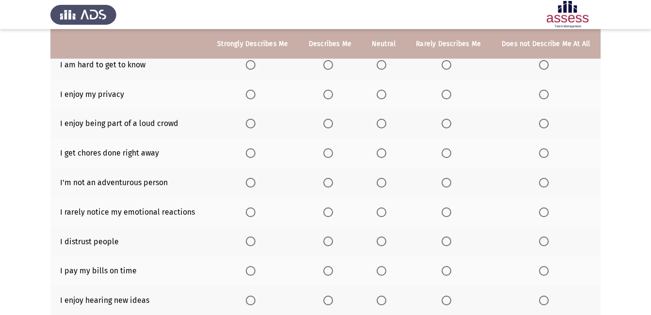
click at [381, 60] on span "Select an option" at bounding box center [382, 65] width 10 height 10
click at [381, 60] on input "Select an option" at bounding box center [382, 65] width 10 height 10
click at [331, 91] on span "Select an option" at bounding box center [328, 95] width 10 height 10
click at [331, 91] on input "Select an option" at bounding box center [328, 95] width 10 height 10
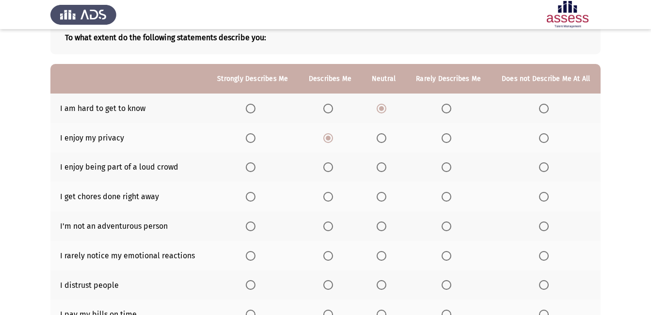
scroll to position [83, 0]
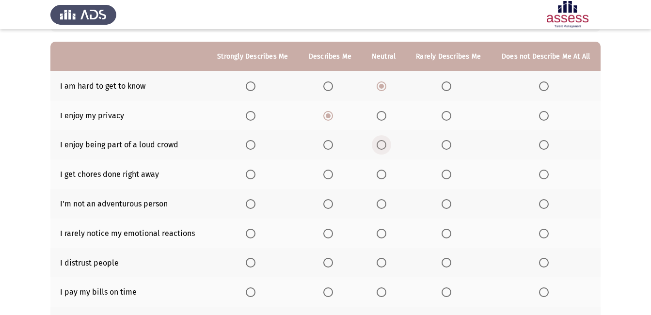
click at [379, 146] on span "Select an option" at bounding box center [382, 145] width 10 height 10
click at [379, 146] on input "Select an option" at bounding box center [382, 145] width 10 height 10
click at [247, 178] on span "Select an option" at bounding box center [251, 175] width 10 height 10
click at [247, 178] on input "Select an option" at bounding box center [251, 175] width 10 height 10
click at [538, 206] on th at bounding box center [546, 204] width 110 height 30
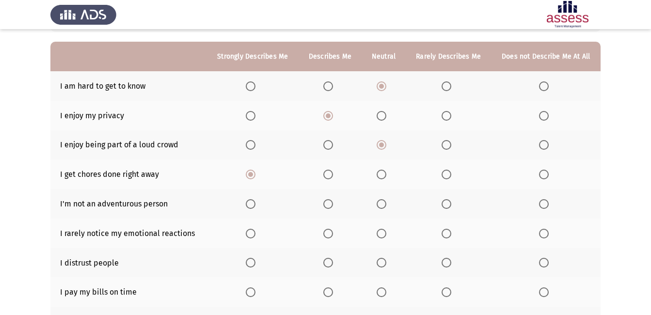
click at [538, 206] on th at bounding box center [546, 204] width 110 height 30
click at [542, 204] on span "Select an option" at bounding box center [544, 204] width 10 height 10
click at [542, 204] on input "Select an option" at bounding box center [544, 204] width 10 height 10
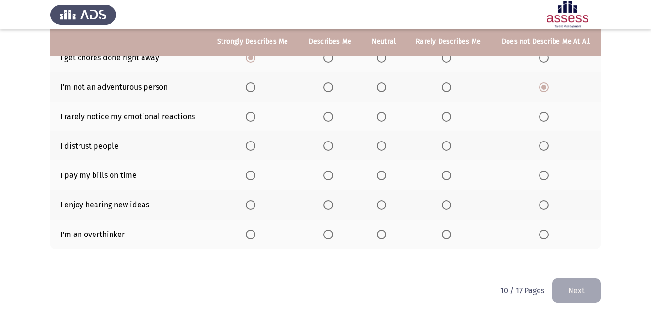
scroll to position [199, 0]
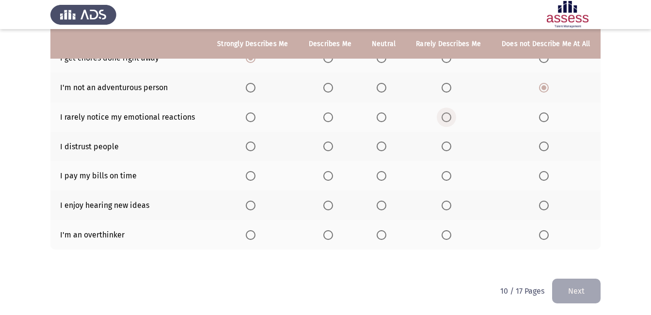
click at [445, 114] on span "Select an option" at bounding box center [447, 117] width 10 height 10
click at [445, 114] on input "Select an option" at bounding box center [447, 117] width 10 height 10
click at [544, 113] on span "Select an option" at bounding box center [544, 117] width 10 height 10
click at [544, 113] on input "Select an option" at bounding box center [544, 117] width 10 height 10
click at [547, 147] on span "Select an option" at bounding box center [544, 147] width 10 height 10
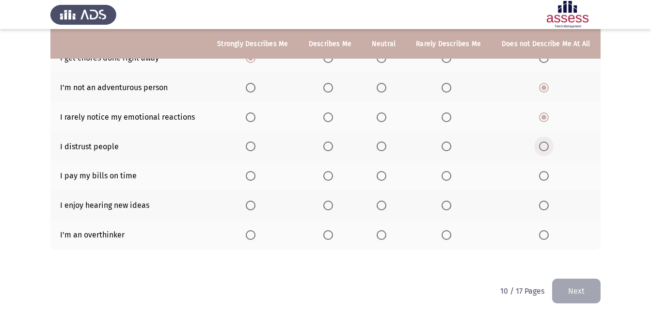
click at [547, 147] on input "Select an option" at bounding box center [544, 147] width 10 height 10
click at [450, 145] on span "Select an option" at bounding box center [447, 147] width 10 height 10
click at [450, 145] on input "Select an option" at bounding box center [447, 147] width 10 height 10
click at [254, 175] on span "Select an option" at bounding box center [251, 176] width 10 height 10
click at [254, 175] on input "Select an option" at bounding box center [251, 176] width 10 height 10
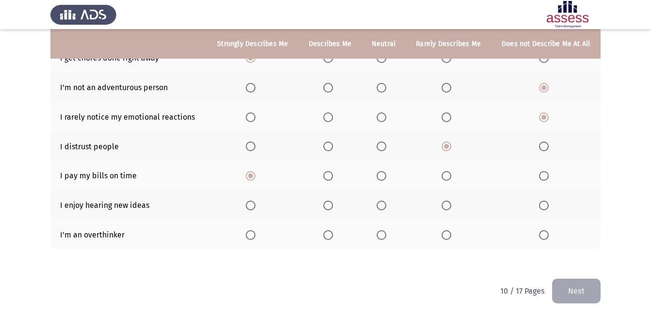
click at [255, 204] on span "Select an option" at bounding box center [251, 206] width 10 height 10
click at [255, 204] on input "Select an option" at bounding box center [251, 206] width 10 height 10
click at [327, 236] on span "Select an option" at bounding box center [328, 235] width 10 height 10
click at [327, 236] on input "Select an option" at bounding box center [328, 235] width 10 height 10
click at [589, 283] on button "Next" at bounding box center [576, 291] width 48 height 25
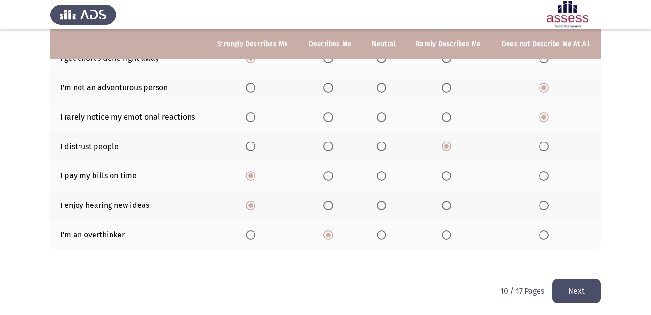
scroll to position [0, 0]
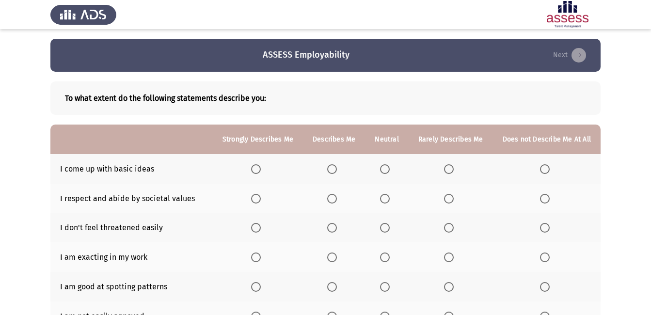
drag, startPoint x: 650, startPoint y: 117, endPoint x: 650, endPoint y: 128, distance: 10.7
click at [650, 128] on app-assessment-container "ASSESS Employability Next To what extent do the following statements describe y…" at bounding box center [325, 262] width 651 height 447
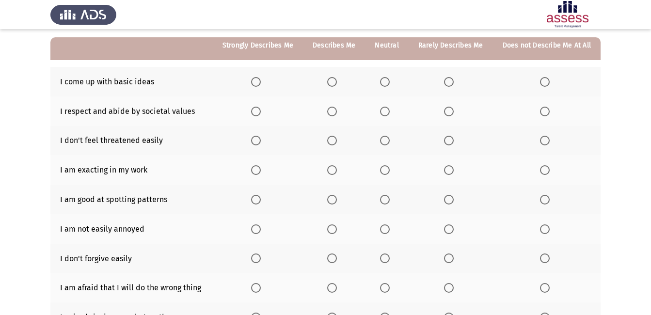
scroll to position [89, 0]
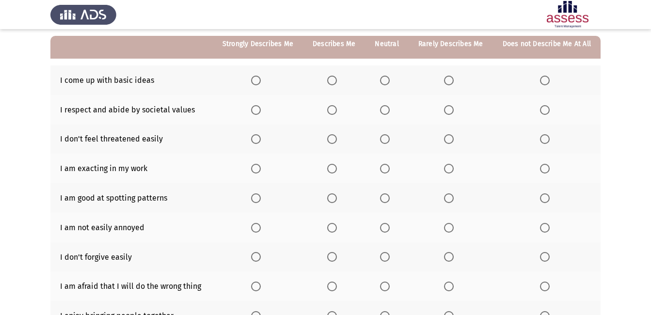
click at [387, 77] on span "Select an option" at bounding box center [385, 81] width 10 height 10
click at [387, 77] on input "Select an option" at bounding box center [385, 81] width 10 height 10
click at [265, 109] on label "Select an option" at bounding box center [258, 110] width 14 height 10
click at [261, 109] on input "Select an option" at bounding box center [256, 110] width 10 height 10
click at [387, 142] on span "Select an option" at bounding box center [385, 139] width 10 height 10
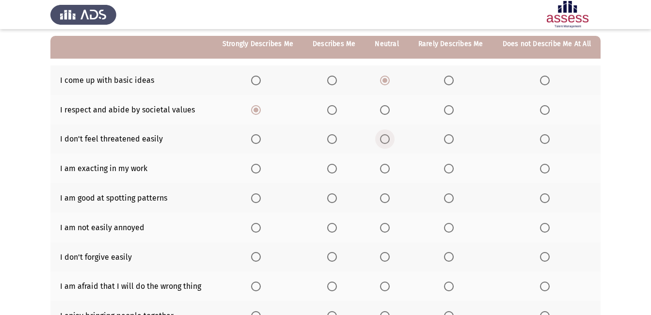
click at [387, 142] on input "Select an option" at bounding box center [385, 139] width 10 height 10
click at [256, 169] on span "Select an option" at bounding box center [256, 169] width 10 height 10
click at [256, 169] on input "Select an option" at bounding box center [256, 169] width 10 height 10
click at [261, 199] on span "Select an option" at bounding box center [256, 198] width 10 height 10
click at [261, 199] on input "Select an option" at bounding box center [256, 198] width 10 height 10
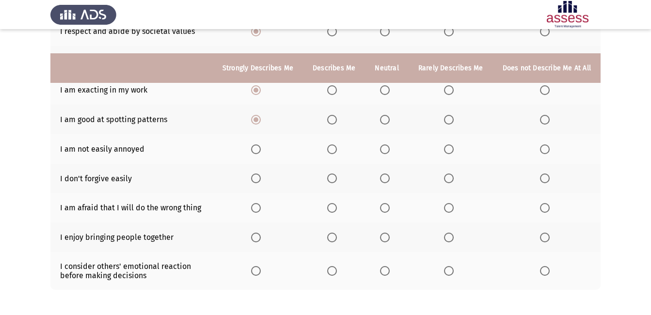
scroll to position [206, 0]
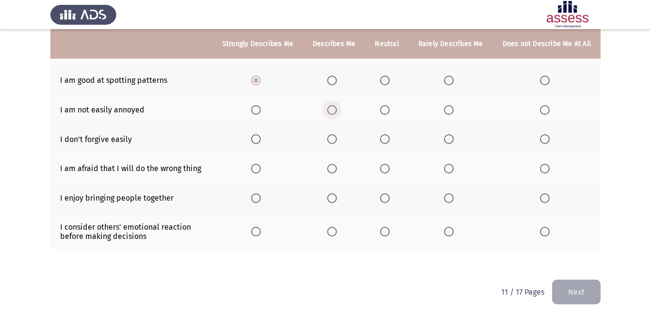
click at [334, 112] on span "Select an option" at bounding box center [332, 110] width 10 height 10
click at [334, 112] on input "Select an option" at bounding box center [332, 110] width 10 height 10
click at [449, 139] on span "Select an option" at bounding box center [449, 139] width 0 height 0
click at [451, 139] on input "Select an option" at bounding box center [449, 139] width 10 height 10
click at [337, 170] on span "Select an option" at bounding box center [332, 169] width 10 height 10
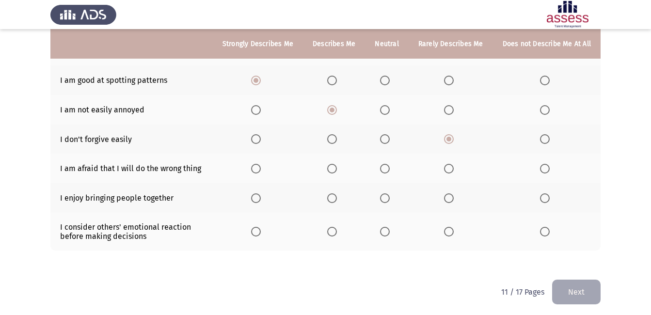
click at [337, 170] on input "Select an option" at bounding box center [332, 169] width 10 height 10
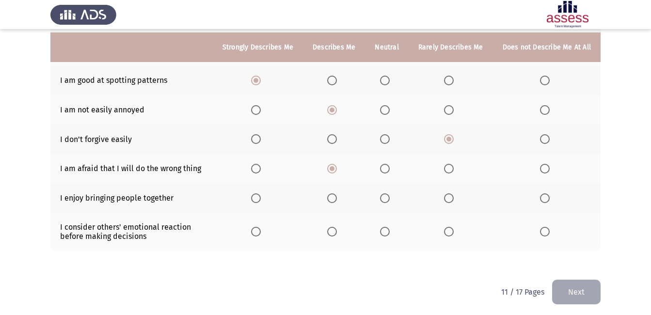
scroll to position [210, 0]
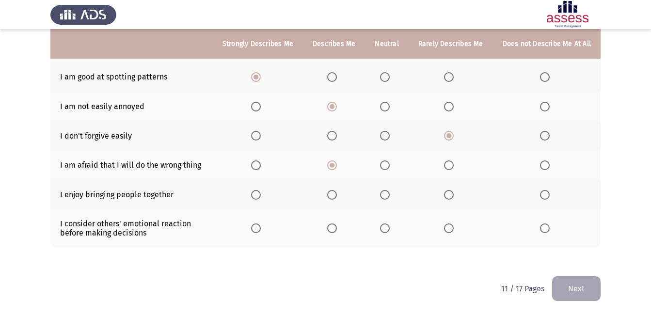
click at [336, 200] on span "Select an option" at bounding box center [332, 195] width 10 height 10
click at [336, 200] on input "Select an option" at bounding box center [332, 195] width 10 height 10
click at [546, 231] on span "Select an option" at bounding box center [545, 228] width 10 height 10
click at [546, 231] on input "Select an option" at bounding box center [545, 228] width 10 height 10
click at [562, 285] on button "Next" at bounding box center [576, 288] width 48 height 25
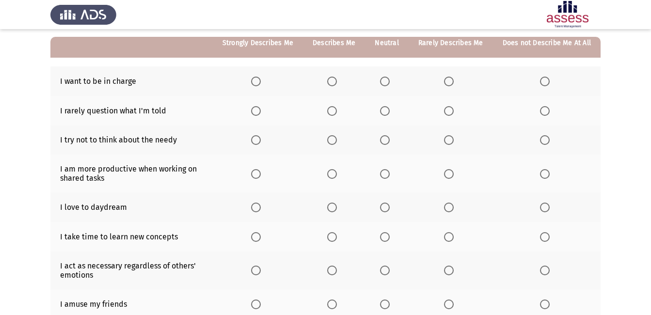
scroll to position [89, 0]
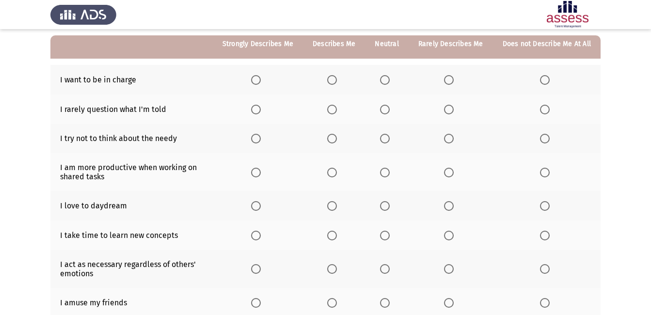
click at [334, 76] on span "Select an option" at bounding box center [332, 80] width 10 height 10
click at [334, 76] on input "Select an option" at bounding box center [332, 80] width 10 height 10
click at [388, 106] on span "Select an option" at bounding box center [385, 110] width 10 height 10
click at [388, 106] on input "Select an option" at bounding box center [385, 110] width 10 height 10
click at [543, 139] on span "Select an option" at bounding box center [545, 139] width 10 height 10
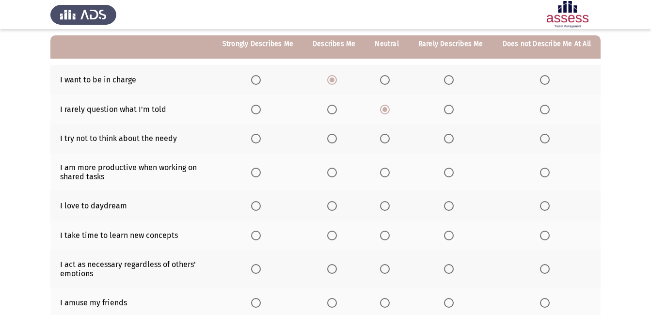
click at [543, 139] on input "Select an option" at bounding box center [545, 139] width 10 height 10
click at [259, 172] on span "Select an option" at bounding box center [256, 173] width 10 height 10
click at [259, 172] on input "Select an option" at bounding box center [256, 173] width 10 height 10
click at [453, 203] on span "Select an option" at bounding box center [449, 206] width 10 height 10
click at [453, 203] on input "Select an option" at bounding box center [449, 206] width 10 height 10
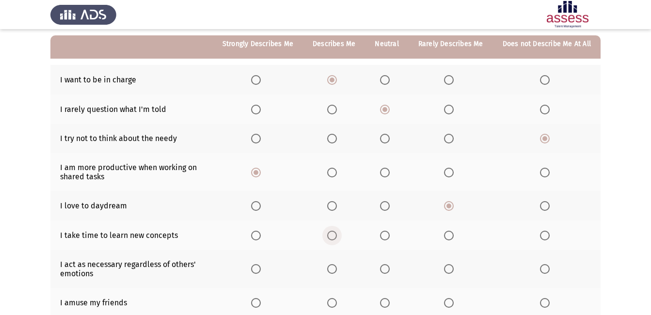
click at [332, 236] on span "Select an option" at bounding box center [332, 236] width 0 height 0
click at [335, 236] on input "Select an option" at bounding box center [332, 236] width 10 height 10
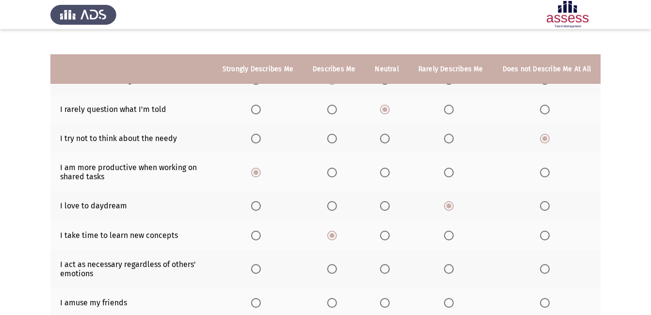
scroll to position [189, 0]
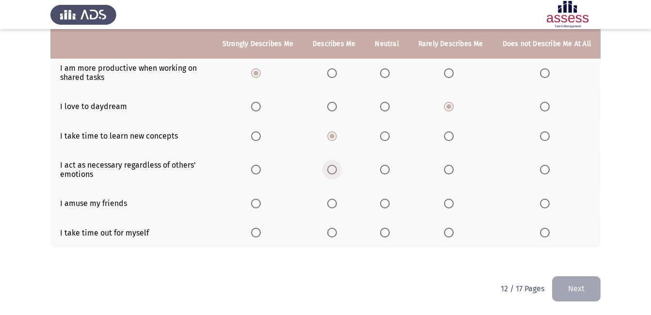
click at [337, 171] on span "Select an option" at bounding box center [332, 170] width 10 height 10
click at [337, 171] on input "Select an option" at bounding box center [332, 170] width 10 height 10
click at [550, 205] on span "Select an option" at bounding box center [545, 204] width 10 height 10
click at [550, 205] on input "Select an option" at bounding box center [545, 204] width 10 height 10
click at [334, 232] on span "Select an option" at bounding box center [332, 233] width 10 height 10
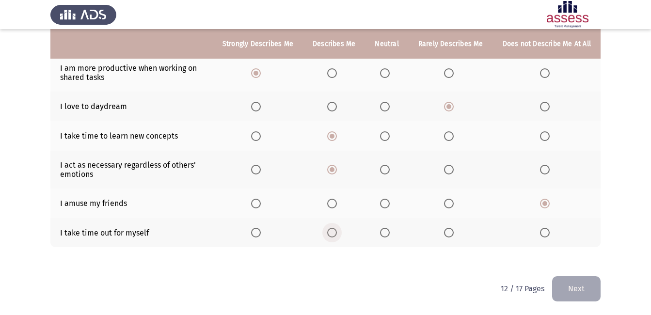
click at [334, 232] on input "Select an option" at bounding box center [332, 233] width 10 height 10
click at [581, 290] on button "Next" at bounding box center [576, 288] width 48 height 25
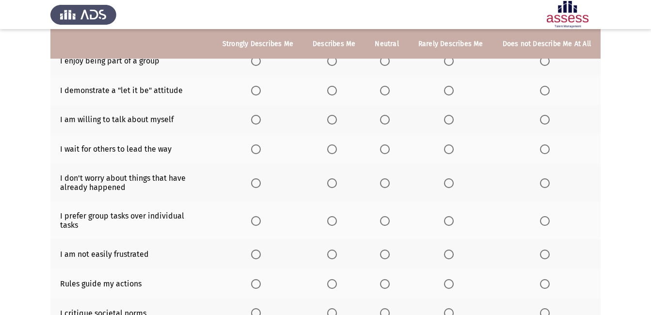
scroll to position [102, 0]
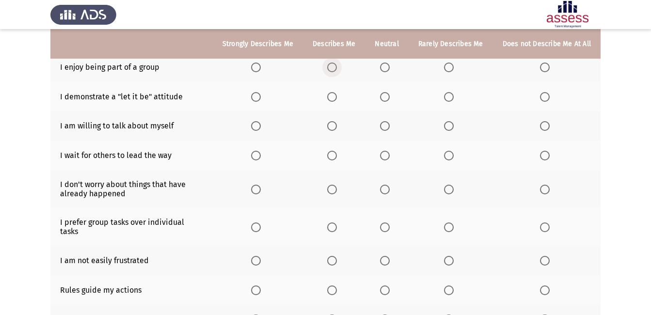
click at [337, 69] on span "Select an option" at bounding box center [332, 68] width 10 height 10
click at [337, 69] on input "Select an option" at bounding box center [332, 68] width 10 height 10
click at [385, 97] on span "Select an option" at bounding box center [385, 97] width 10 height 10
click at [385, 97] on input "Select an option" at bounding box center [385, 97] width 10 height 10
click at [385, 124] on span "Select an option" at bounding box center [385, 126] width 10 height 10
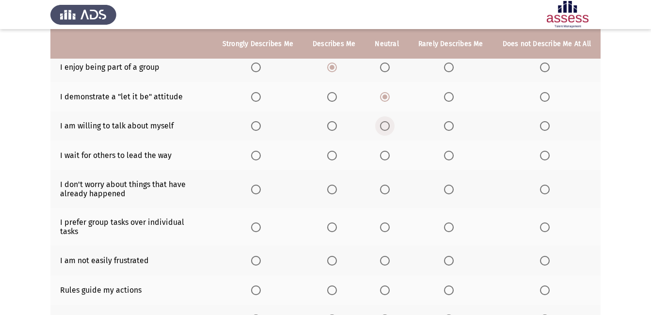
click at [385, 124] on input "Select an option" at bounding box center [385, 126] width 10 height 10
click at [449, 156] on span "Select an option" at bounding box center [449, 156] width 10 height 10
click at [449, 156] on input "Select an option" at bounding box center [449, 156] width 10 height 10
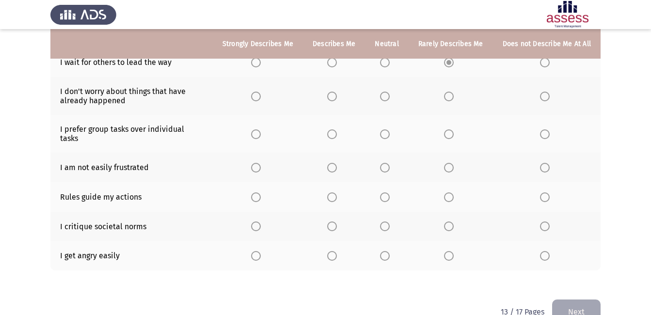
scroll to position [198, 0]
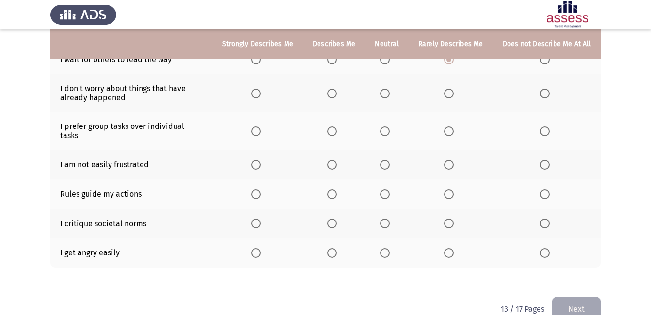
click at [386, 91] on span "Select an option" at bounding box center [385, 94] width 10 height 10
click at [386, 91] on input "Select an option" at bounding box center [385, 94] width 10 height 10
click at [385, 131] on span "Select an option" at bounding box center [385, 132] width 10 height 10
click at [385, 131] on input "Select an option" at bounding box center [385, 132] width 10 height 10
click at [260, 160] on span "Select an option" at bounding box center [256, 165] width 10 height 10
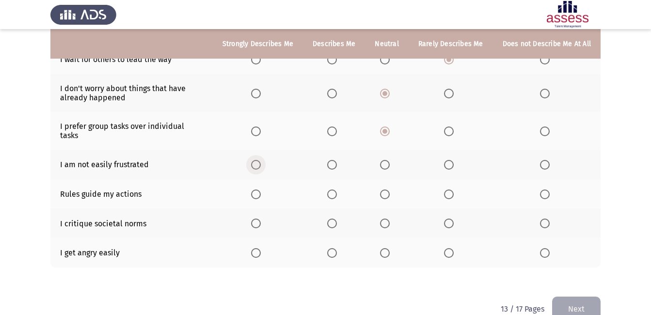
click at [260, 160] on input "Select an option" at bounding box center [256, 165] width 10 height 10
click at [261, 190] on span "Select an option" at bounding box center [256, 195] width 10 height 10
click at [261, 190] on input "Select an option" at bounding box center [256, 195] width 10 height 10
click at [450, 219] on span "Select an option" at bounding box center [449, 224] width 10 height 10
click at [450, 219] on input "Select an option" at bounding box center [449, 224] width 10 height 10
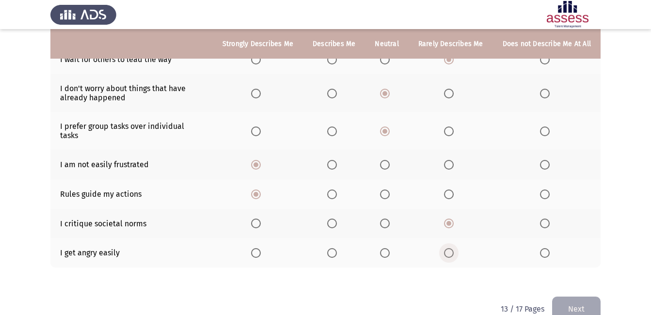
click at [446, 248] on span "Select an option" at bounding box center [449, 253] width 10 height 10
click at [446, 248] on input "Select an option" at bounding box center [449, 253] width 10 height 10
click at [387, 219] on span "Select an option" at bounding box center [385, 224] width 10 height 10
click at [387, 219] on input "Select an option" at bounding box center [385, 224] width 10 height 10
click at [565, 301] on button "Next" at bounding box center [576, 309] width 48 height 25
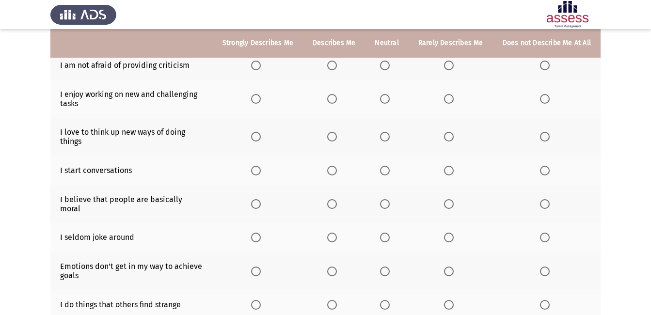
scroll to position [103, 0]
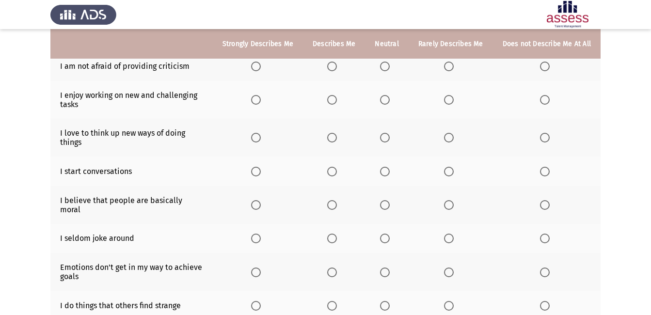
click at [330, 66] on th at bounding box center [334, 66] width 62 height 30
click at [331, 67] on span "Select an option" at bounding box center [332, 67] width 10 height 10
click at [331, 67] on input "Select an option" at bounding box center [332, 67] width 10 height 10
click at [331, 67] on span "Select an option" at bounding box center [332, 67] width 10 height 10
click at [259, 100] on span "Select an option" at bounding box center [256, 100] width 10 height 10
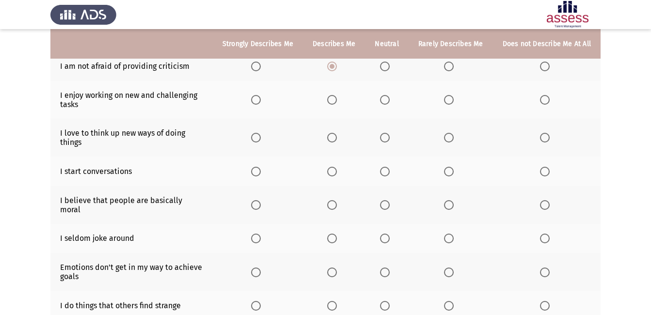
click at [259, 100] on input "Select an option" at bounding box center [256, 100] width 10 height 10
click at [261, 136] on span "Select an option" at bounding box center [256, 138] width 10 height 10
click at [261, 136] on input "Select an option" at bounding box center [256, 138] width 10 height 10
click at [334, 170] on span "Select an option" at bounding box center [332, 172] width 10 height 10
click at [334, 170] on input "Select an option" at bounding box center [332, 172] width 10 height 10
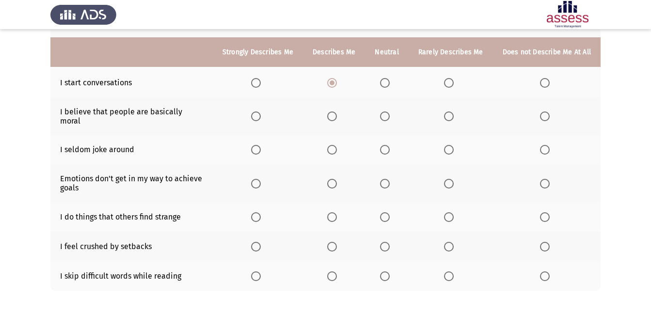
scroll to position [201, 0]
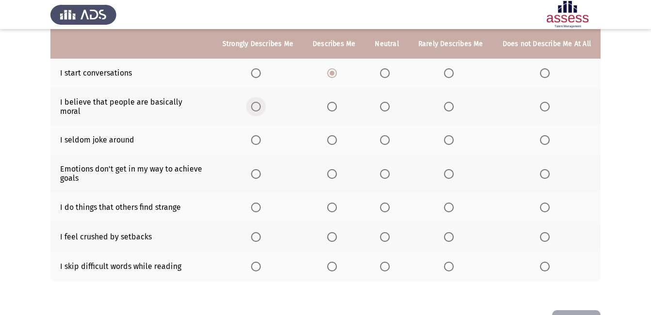
click at [256, 104] on span "Select an option" at bounding box center [256, 107] width 10 height 10
click at [256, 104] on input "Select an option" at bounding box center [256, 107] width 10 height 10
click at [389, 135] on span "Select an option" at bounding box center [385, 140] width 10 height 10
click at [389, 135] on input "Select an option" at bounding box center [385, 140] width 10 height 10
click at [450, 135] on span "Select an option" at bounding box center [449, 140] width 10 height 10
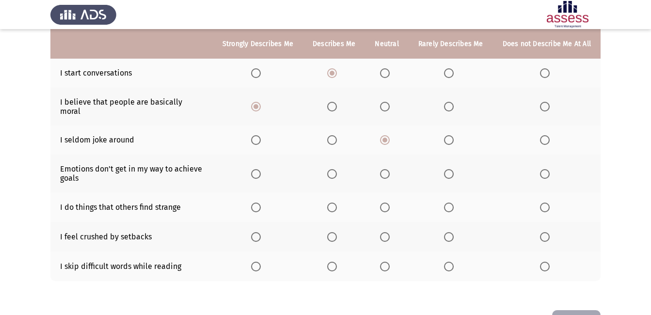
click at [450, 135] on input "Select an option" at bounding box center [449, 140] width 10 height 10
click at [258, 169] on span "Select an option" at bounding box center [256, 174] width 10 height 10
click at [258, 169] on input "Select an option" at bounding box center [256, 174] width 10 height 10
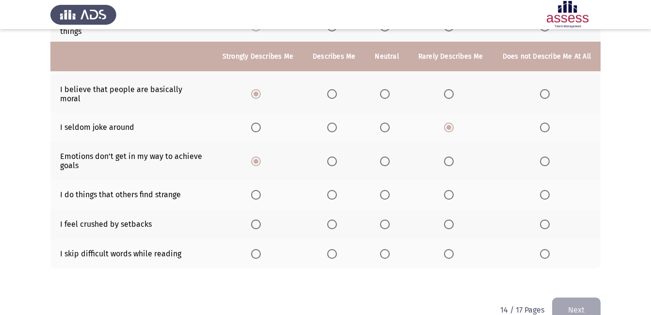
scroll to position [226, 0]
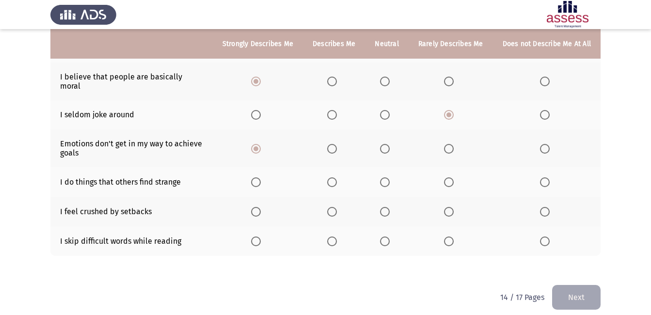
click at [454, 177] on span "Select an option" at bounding box center [449, 182] width 10 height 10
click at [454, 177] on input "Select an option" at bounding box center [449, 182] width 10 height 10
click at [385, 207] on span "Select an option" at bounding box center [385, 212] width 10 height 10
click at [385, 207] on input "Select an option" at bounding box center [385, 212] width 10 height 10
click at [542, 237] on span "Select an option" at bounding box center [545, 242] width 10 height 10
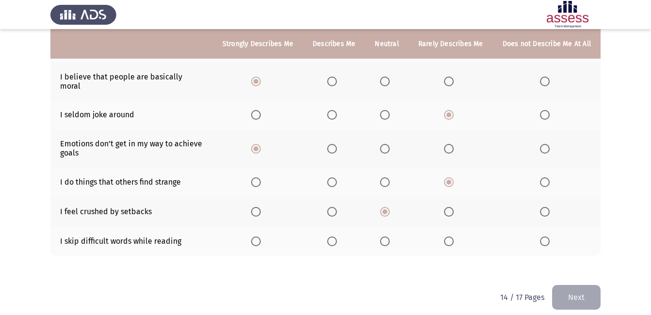
click at [542, 237] on input "Select an option" at bounding box center [545, 242] width 10 height 10
click at [450, 237] on span "Select an option" at bounding box center [449, 242] width 10 height 10
click at [450, 237] on input "Select an option" at bounding box center [449, 242] width 10 height 10
click at [569, 292] on button "Next" at bounding box center [576, 297] width 48 height 25
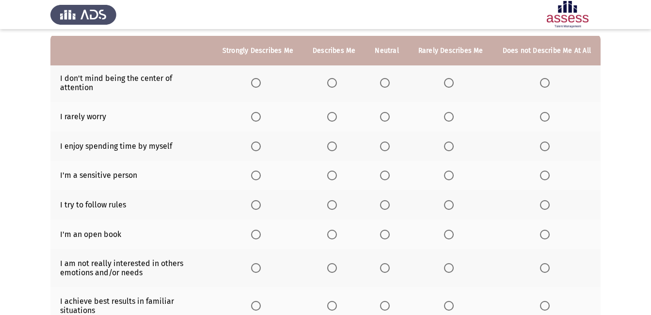
scroll to position [98, 0]
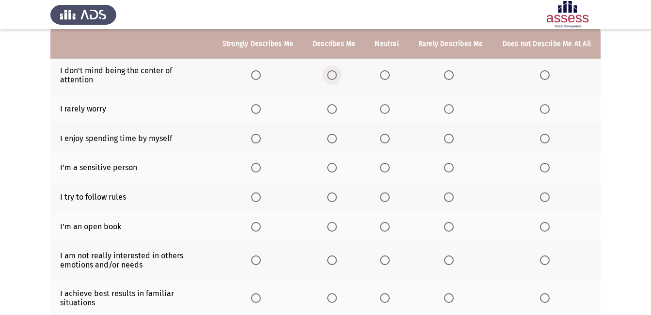
click at [335, 70] on span "Select an option" at bounding box center [332, 75] width 10 height 10
click at [335, 70] on input "Select an option" at bounding box center [332, 75] width 10 height 10
click at [453, 104] on span "Select an option" at bounding box center [449, 109] width 10 height 10
click at [453, 104] on input "Select an option" at bounding box center [449, 109] width 10 height 10
click at [389, 134] on span "Select an option" at bounding box center [385, 139] width 10 height 10
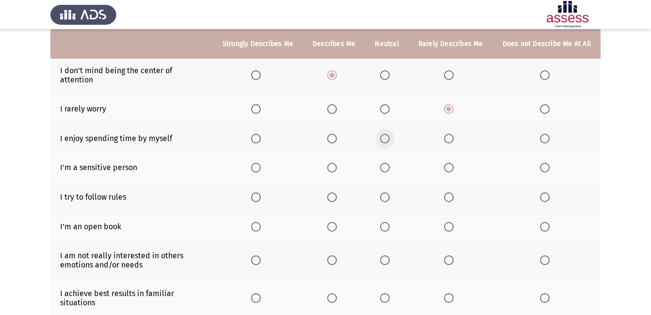
click at [389, 134] on input "Select an option" at bounding box center [385, 139] width 10 height 10
drag, startPoint x: 650, startPoint y: 97, endPoint x: 652, endPoint y: 103, distance: 6.1
click at [651, 103] on html "ASSESS Employability Next To what extent do the following statements describe y…" at bounding box center [325, 172] width 651 height 541
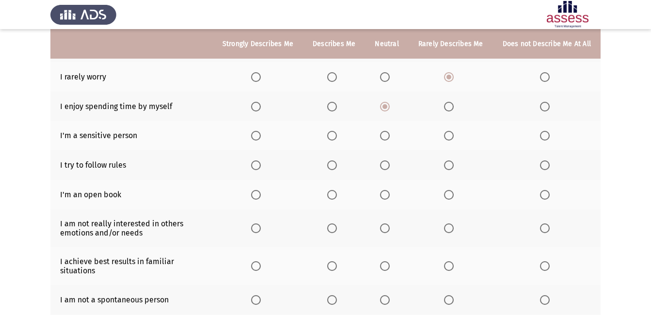
scroll to position [132, 0]
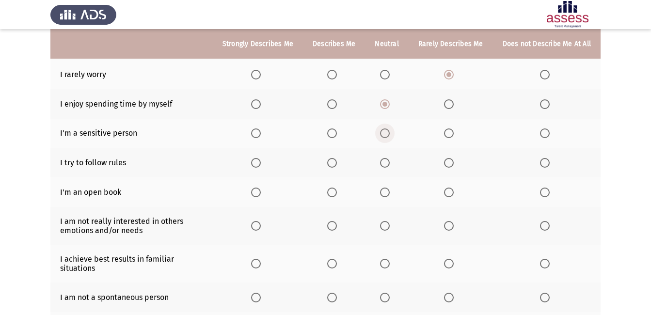
click at [386, 128] on span "Select an option" at bounding box center [385, 133] width 10 height 10
click at [386, 128] on input "Select an option" at bounding box center [385, 133] width 10 height 10
click at [254, 150] on th at bounding box center [258, 163] width 90 height 30
click at [258, 158] on span "Select an option" at bounding box center [256, 163] width 10 height 10
click at [258, 158] on input "Select an option" at bounding box center [256, 163] width 10 height 10
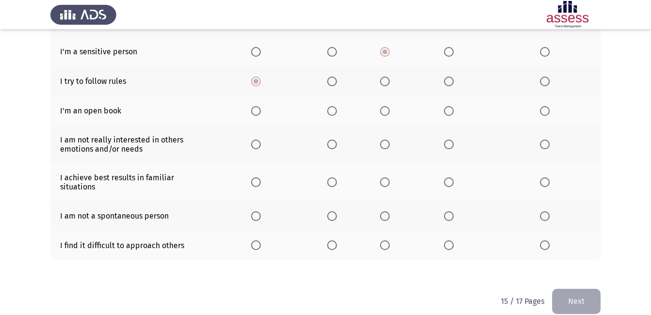
scroll to position [218, 0]
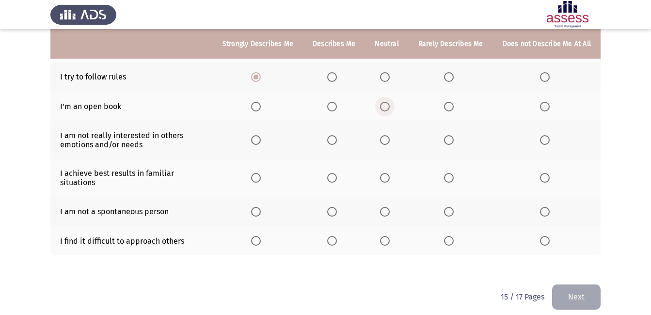
click at [386, 102] on span "Select an option" at bounding box center [385, 107] width 10 height 10
click at [386, 102] on input "Select an option" at bounding box center [385, 107] width 10 height 10
click at [539, 132] on th at bounding box center [547, 140] width 108 height 38
click at [549, 135] on span "Select an option" at bounding box center [545, 140] width 10 height 10
click at [549, 135] on input "Select an option" at bounding box center [545, 140] width 10 height 10
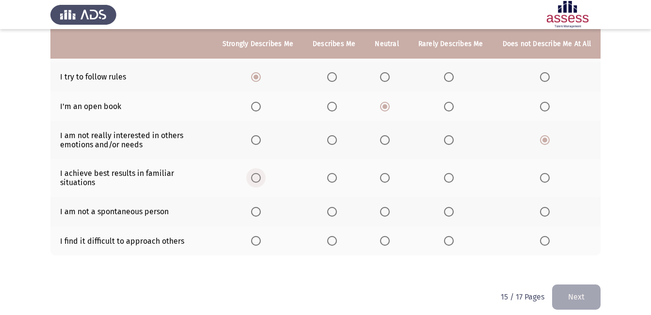
click at [261, 173] on span "Select an option" at bounding box center [256, 178] width 10 height 10
click at [261, 173] on input "Select an option" at bounding box center [256, 178] width 10 height 10
click at [385, 207] on span "Select an option" at bounding box center [385, 212] width 10 height 10
click at [385, 207] on input "Select an option" at bounding box center [385, 212] width 10 height 10
click at [453, 236] on span "Select an option" at bounding box center [449, 241] width 10 height 10
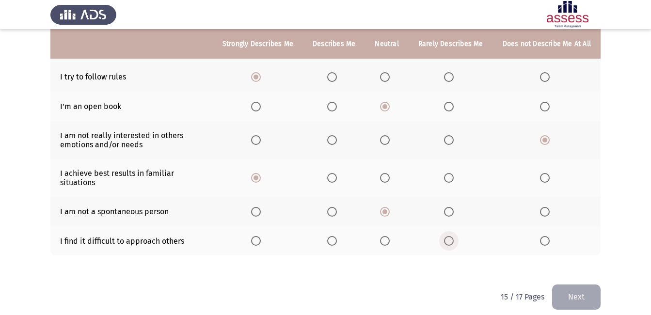
click at [453, 236] on input "Select an option" at bounding box center [449, 241] width 10 height 10
click at [570, 285] on button "Next" at bounding box center [576, 297] width 48 height 25
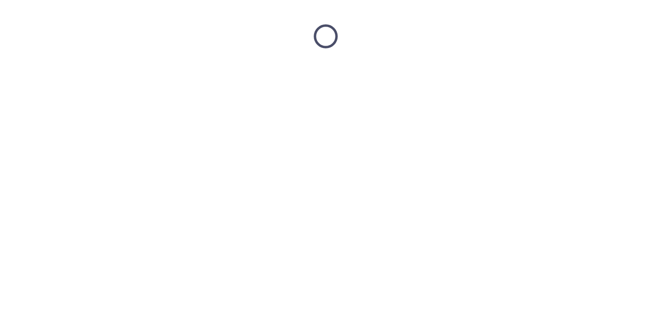
scroll to position [0, 0]
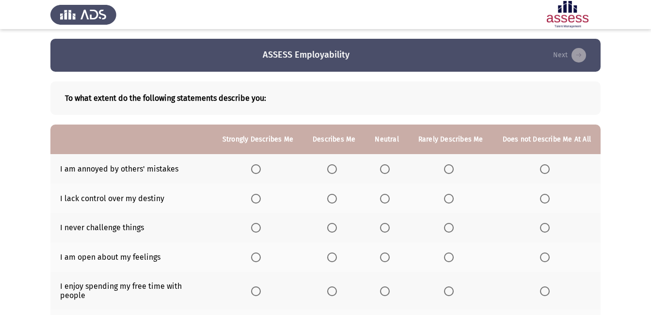
click at [638, 108] on app-assessment-container "ASSESS Employability Next To what extent do the following statements describe y…" at bounding box center [325, 252] width 651 height 426
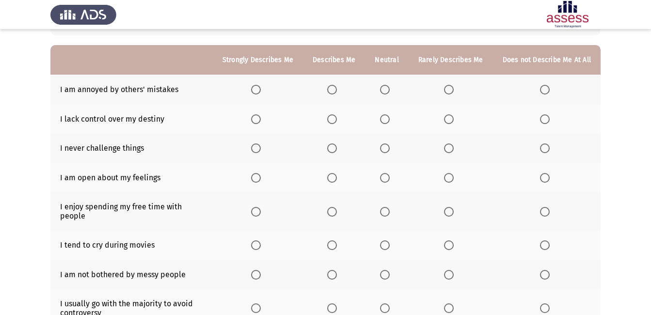
scroll to position [83, 0]
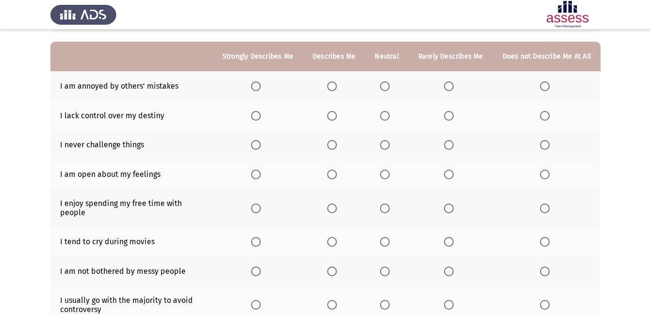
click at [445, 85] on span "Select an option" at bounding box center [449, 86] width 10 height 10
click at [445, 85] on input "Select an option" at bounding box center [449, 86] width 10 height 10
click at [541, 143] on span "Select an option" at bounding box center [545, 145] width 10 height 10
click at [541, 143] on input "Select an option" at bounding box center [545, 145] width 10 height 10
click at [544, 119] on span "Select an option" at bounding box center [545, 116] width 10 height 10
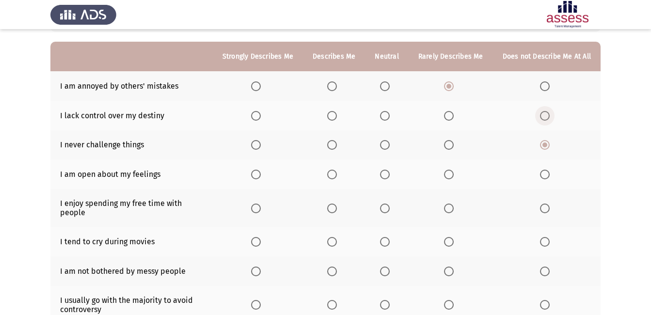
click at [544, 119] on input "Select an option" at bounding box center [545, 116] width 10 height 10
click at [334, 174] on span "Select an option" at bounding box center [332, 175] width 10 height 10
click at [334, 174] on input "Select an option" at bounding box center [332, 175] width 10 height 10
click at [333, 204] on span "Select an option" at bounding box center [332, 209] width 10 height 10
click at [333, 204] on input "Select an option" at bounding box center [332, 209] width 10 height 10
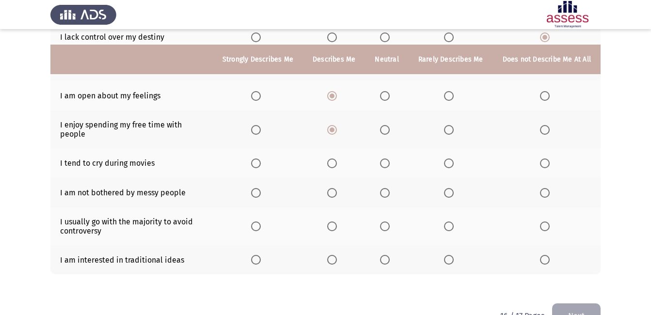
scroll to position [180, 0]
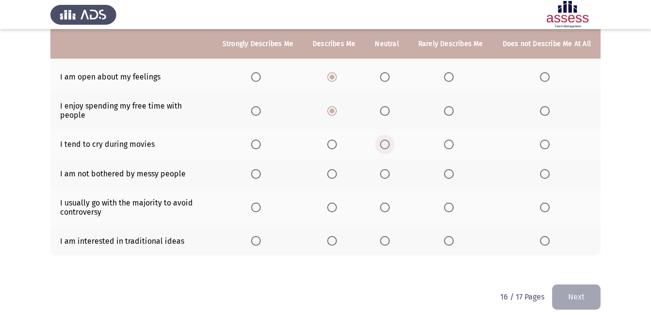
click at [390, 140] on span "Select an option" at bounding box center [385, 145] width 10 height 10
click at [390, 140] on input "Select an option" at bounding box center [385, 145] width 10 height 10
click at [337, 169] on span "Select an option" at bounding box center [332, 174] width 10 height 10
click at [337, 169] on input "Select an option" at bounding box center [332, 174] width 10 height 10
click at [309, 204] on th at bounding box center [334, 208] width 62 height 38
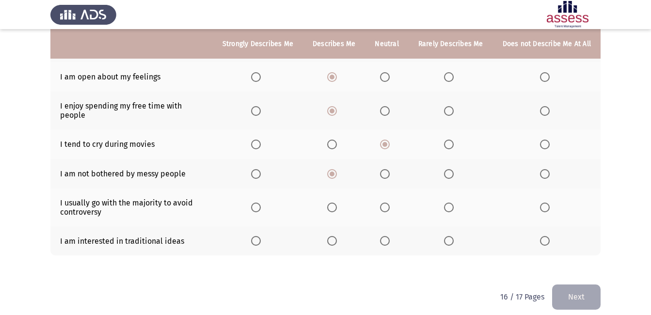
click at [384, 203] on span "Select an option" at bounding box center [385, 208] width 10 height 10
click at [384, 203] on input "Select an option" at bounding box center [385, 208] width 10 height 10
click at [449, 236] on span "Select an option" at bounding box center [449, 241] width 10 height 10
click at [449, 236] on input "Select an option" at bounding box center [449, 241] width 10 height 10
click at [566, 285] on button "Next" at bounding box center [576, 297] width 48 height 25
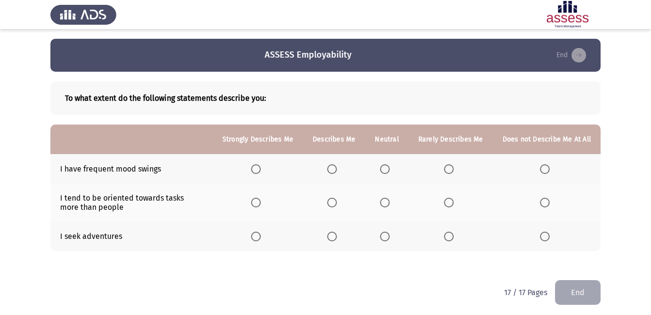
scroll to position [4, 0]
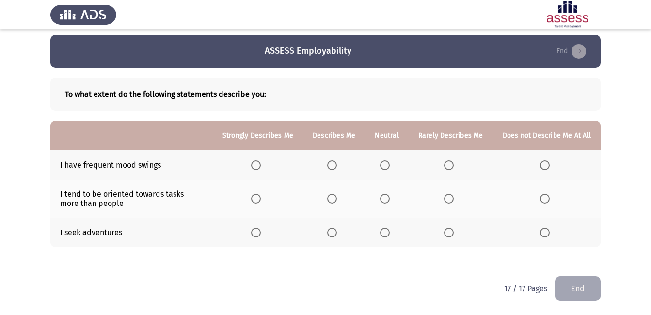
click at [544, 162] on span "Select an option" at bounding box center [545, 165] width 10 height 10
click at [544, 162] on input "Select an option" at bounding box center [545, 165] width 10 height 10
click at [452, 165] on span "Select an option" at bounding box center [449, 165] width 10 height 10
click at [452, 165] on input "Select an option" at bounding box center [449, 165] width 10 height 10
click at [260, 199] on span "Select an option" at bounding box center [256, 199] width 10 height 10
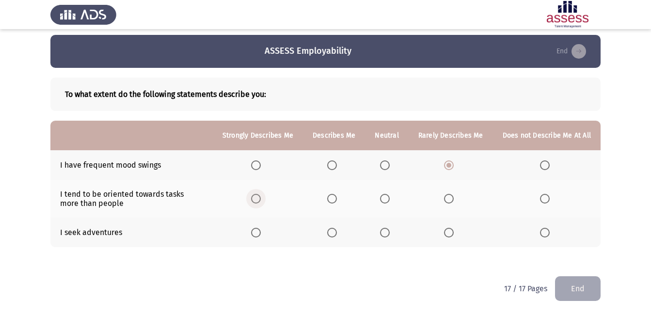
click at [260, 199] on input "Select an option" at bounding box center [256, 199] width 10 height 10
click at [261, 236] on span "Select an option" at bounding box center [256, 233] width 10 height 10
click at [261, 236] on input "Select an option" at bounding box center [256, 233] width 10 height 10
click at [570, 291] on button "End" at bounding box center [578, 288] width 46 height 25
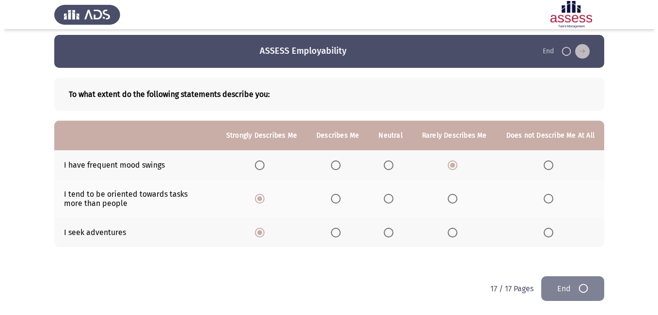
scroll to position [0, 0]
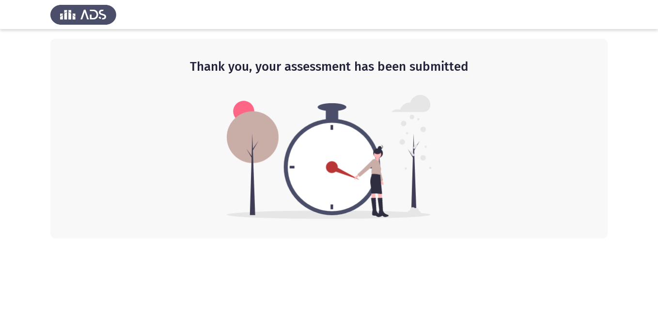
click at [540, 70] on h2 "Thank you, your assessment has been submitted" at bounding box center [329, 66] width 519 height 17
click at [314, 158] on img at bounding box center [329, 157] width 205 height 124
